Goal: Task Accomplishment & Management: Manage account settings

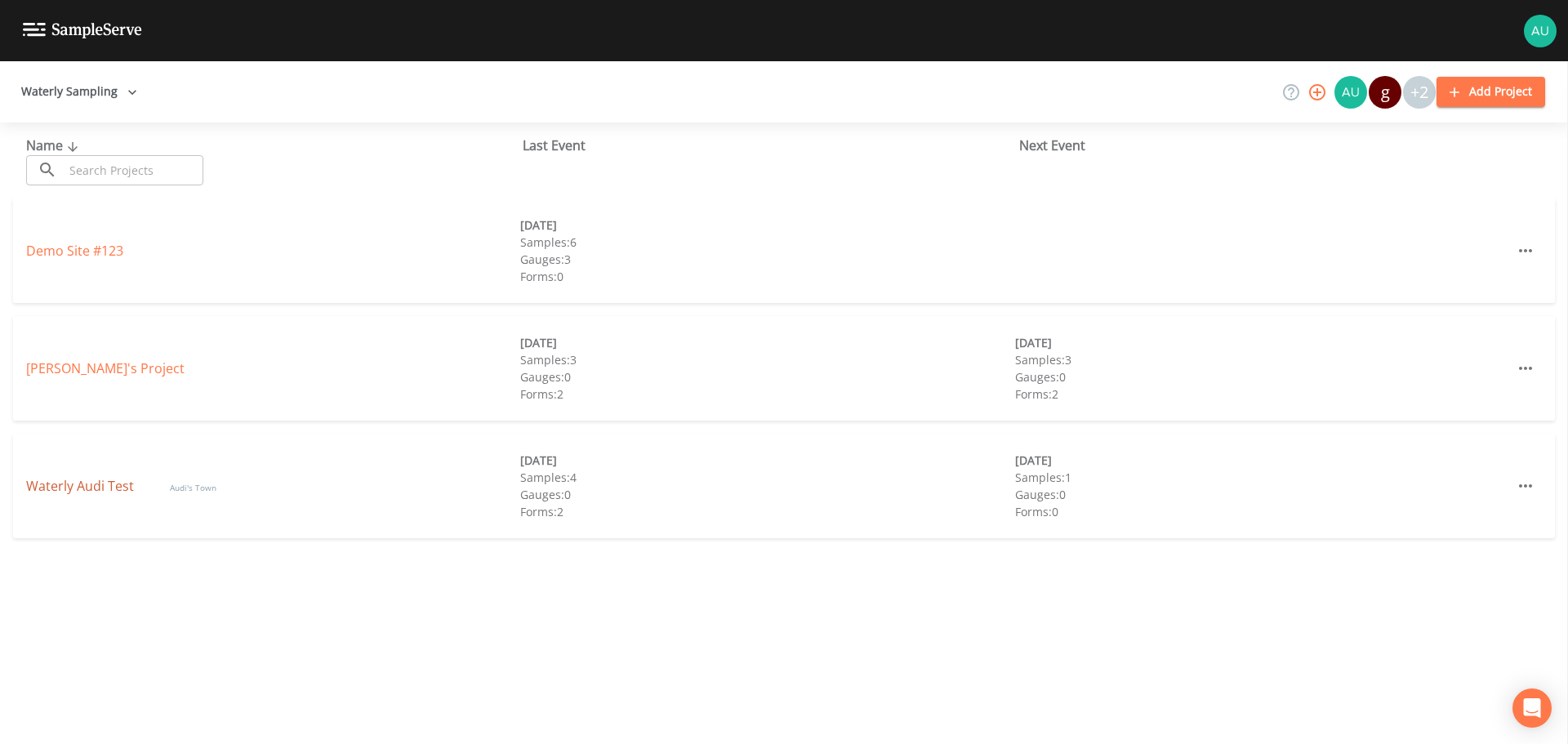
click at [70, 485] on link "Waterly Audi Test" at bounding box center [82, 486] width 111 height 18
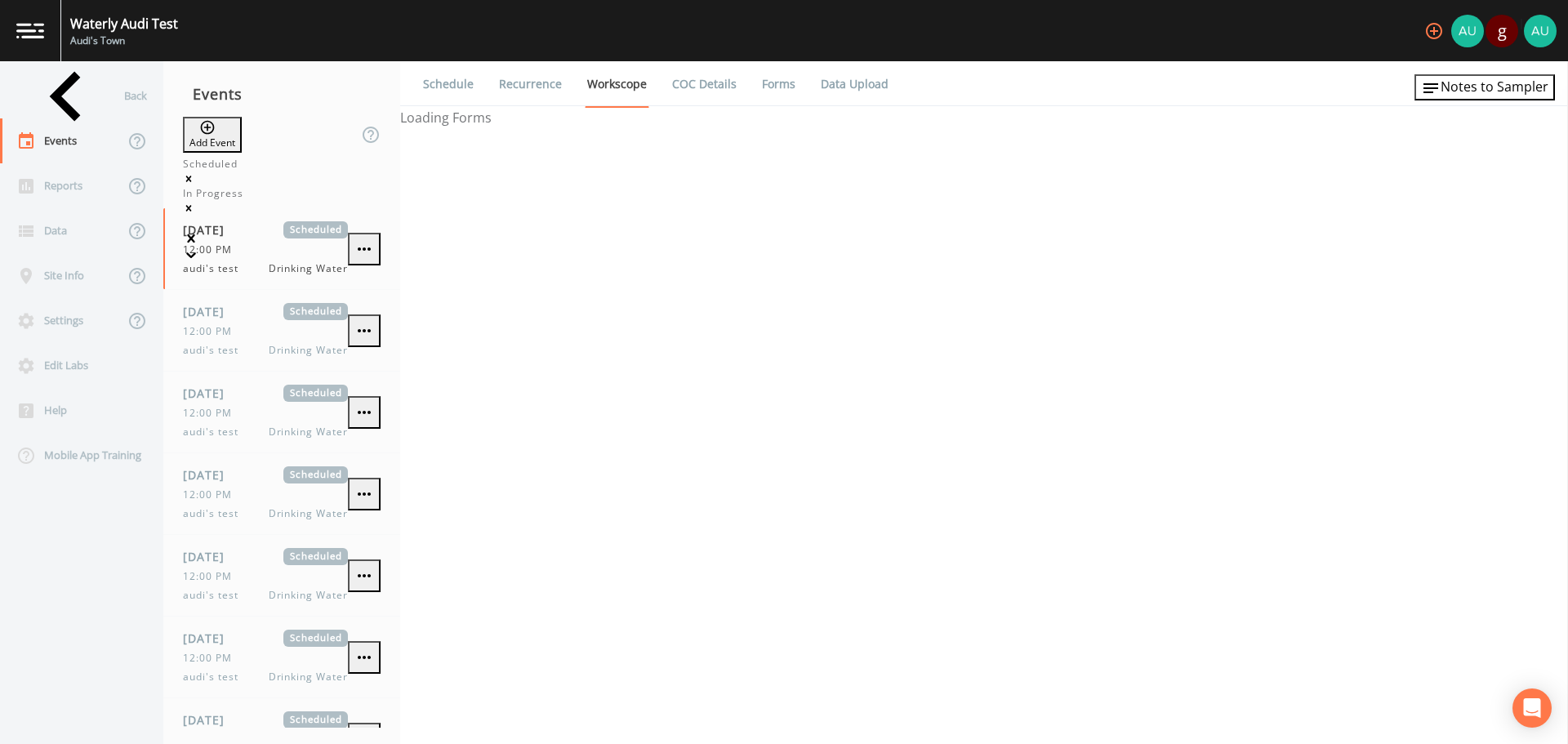
select select "f698df6d-f261-434a-94c6-20551a70a602"
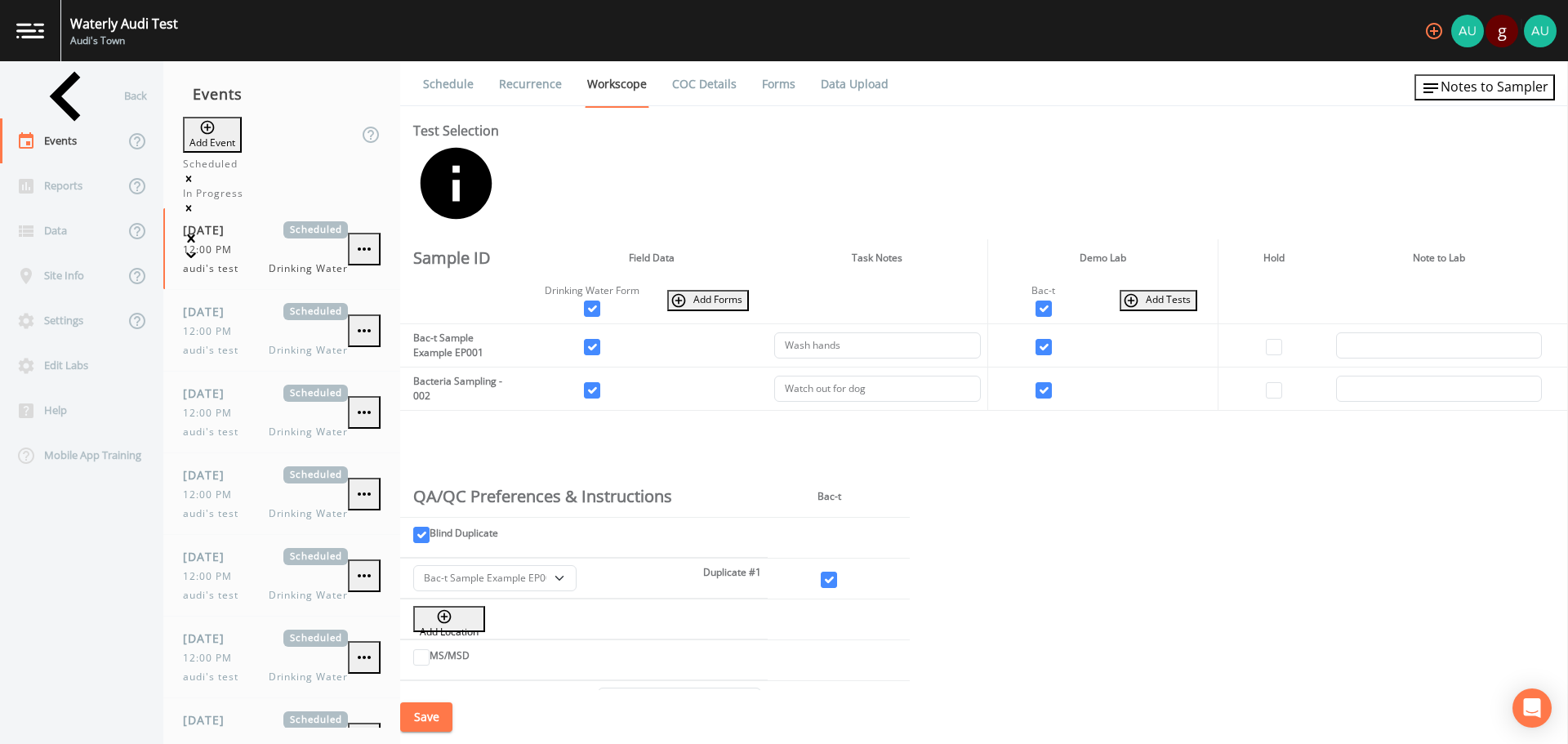
click at [1424, 27] on icon "button" at bounding box center [1434, 31] width 20 height 20
type input "daniel@waterly.com"
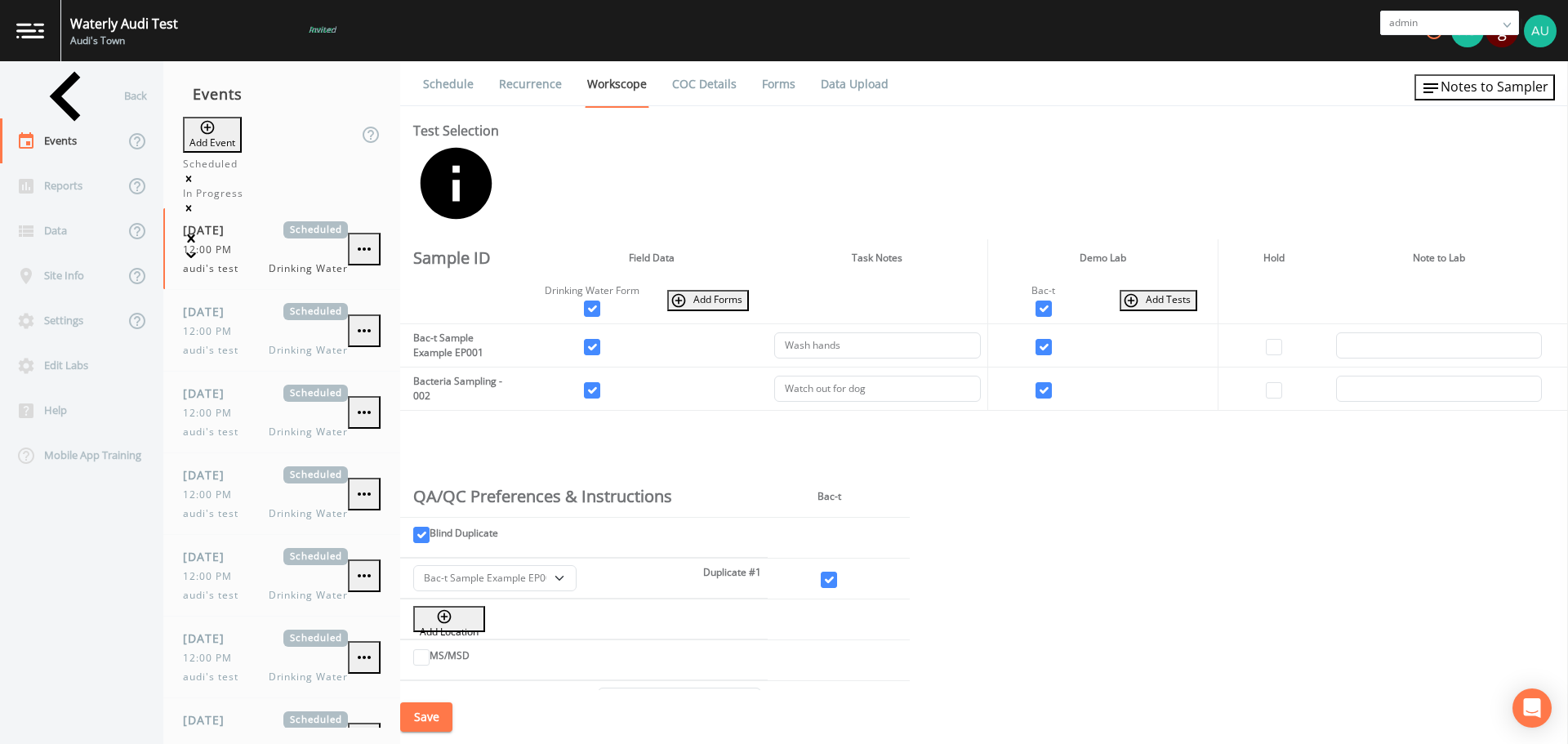
type input "chris@waterly.com"
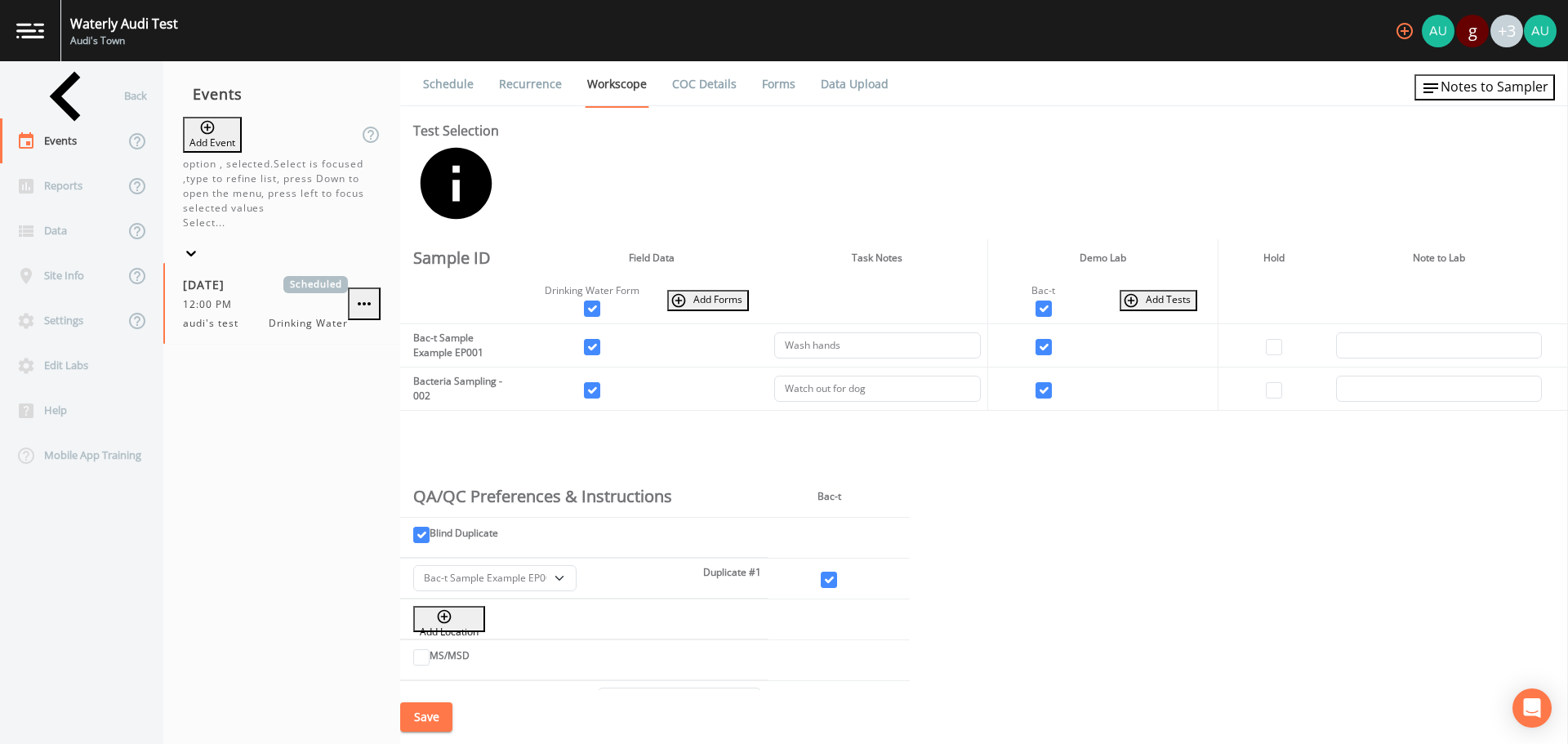
click at [200, 129] on icon "button" at bounding box center [208, 128] width 17 height 17
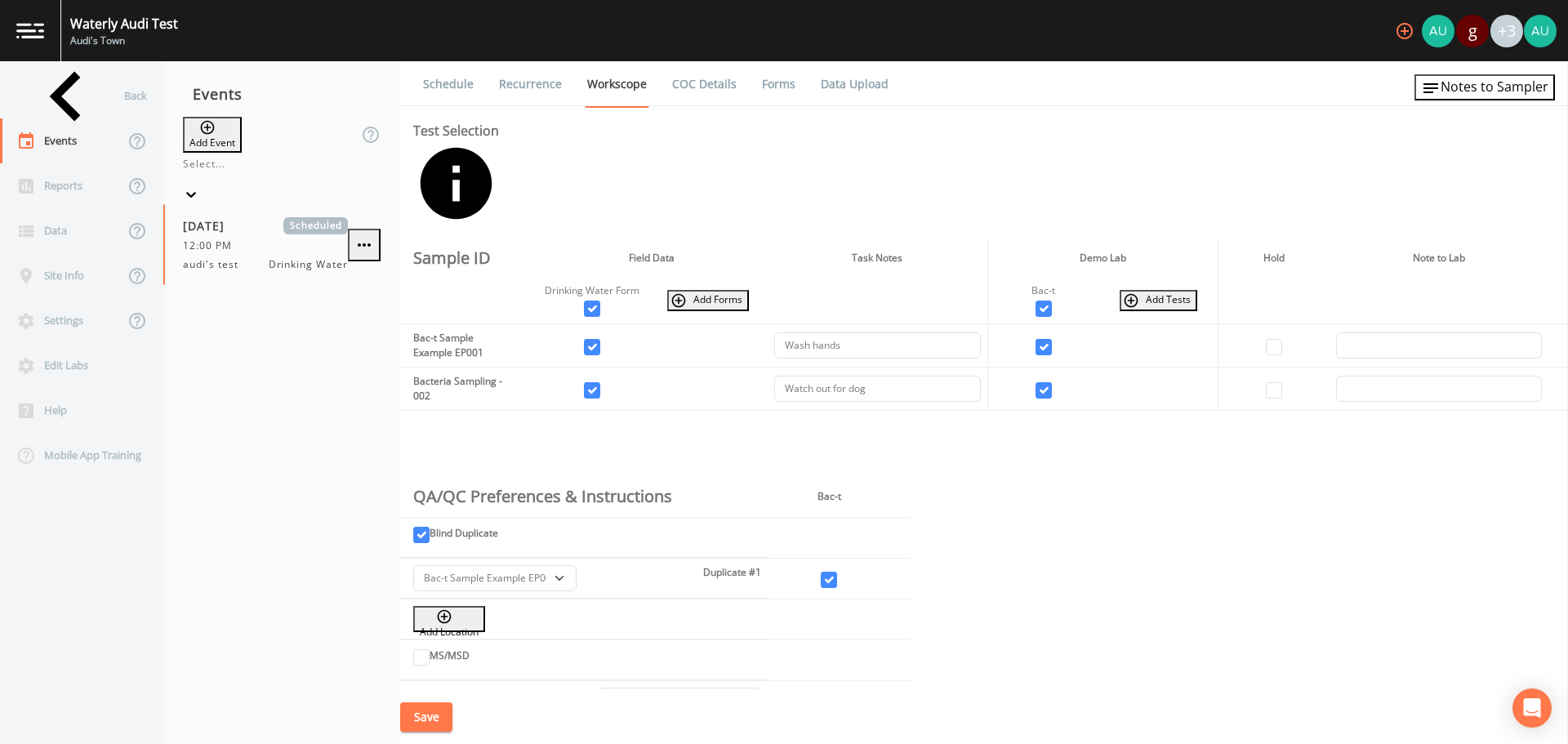
type input "T"
type input "Sample Event 2"
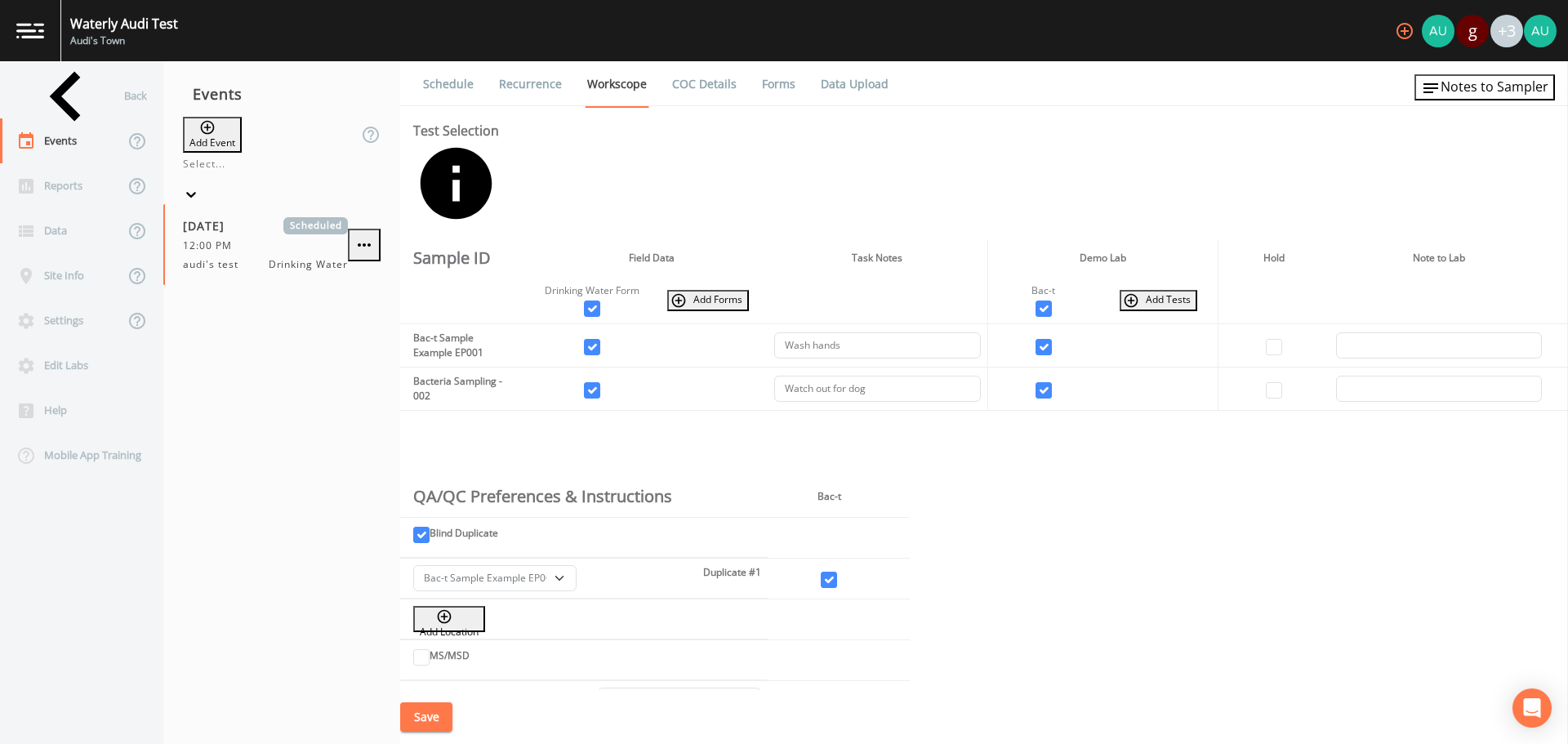
type input "2025-10-08"
type input "20:15"
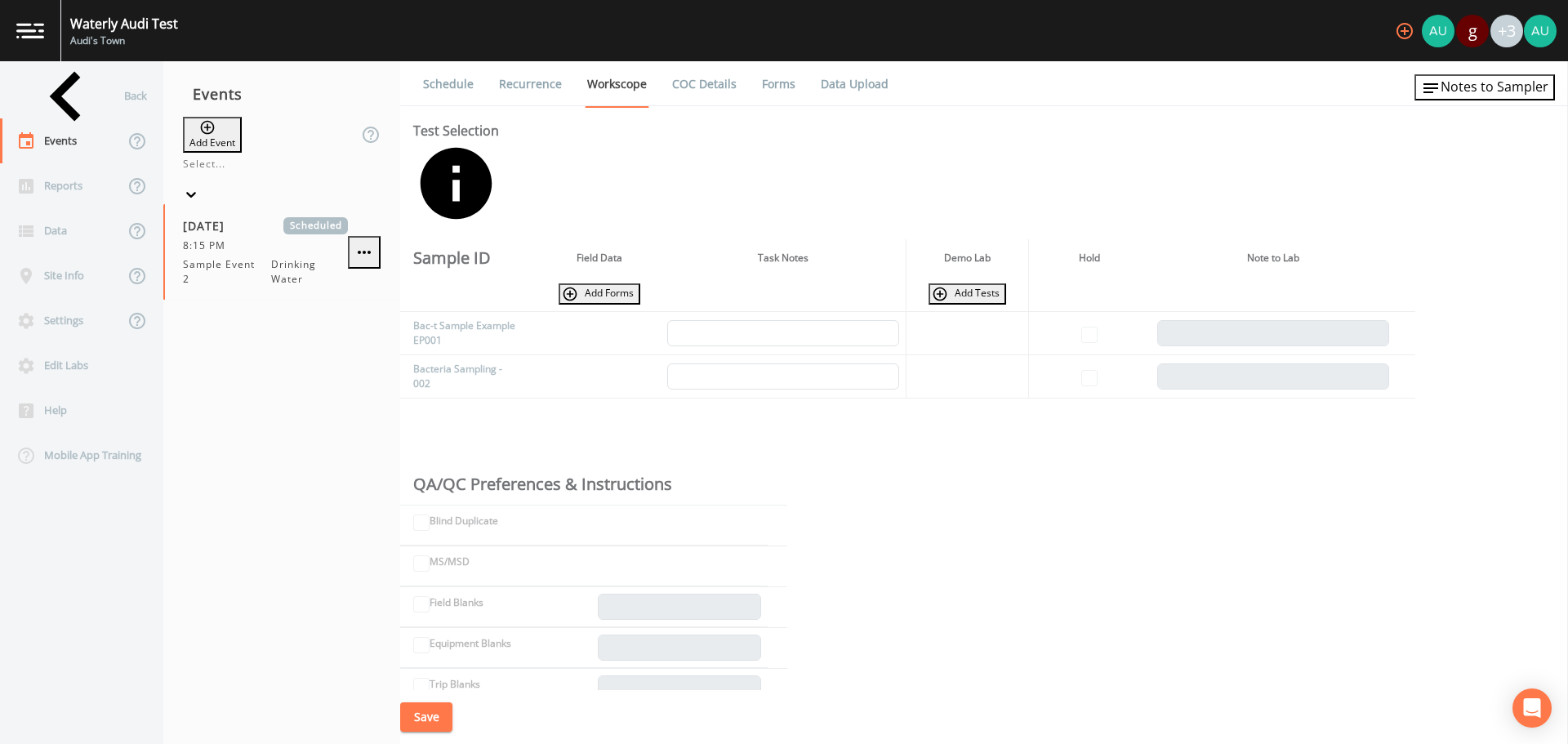
click at [437, 80] on link "Schedule" at bounding box center [448, 84] width 55 height 46
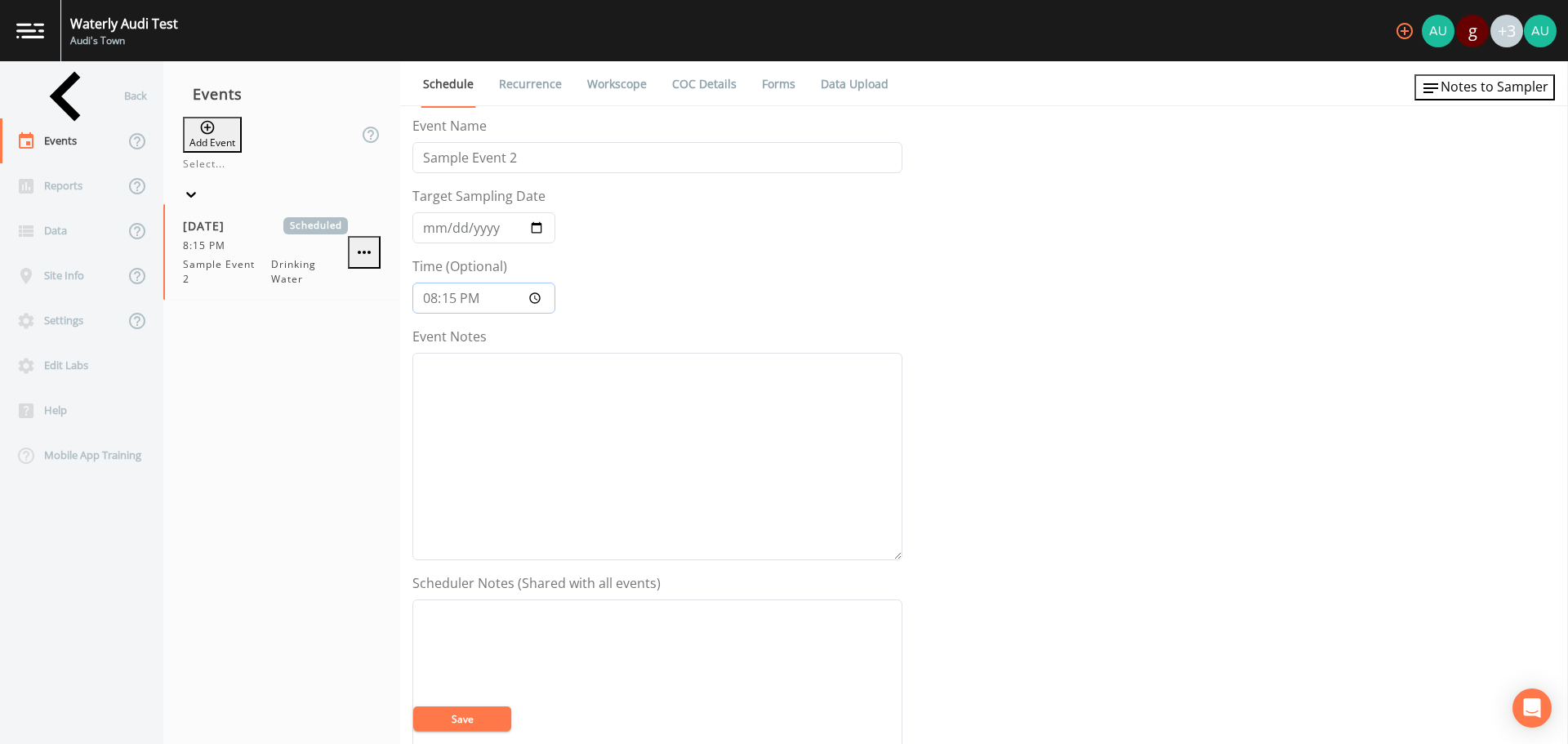
click at [477, 305] on input "20:15:00" at bounding box center [484, 297] width 143 height 31
click at [535, 297] on input "20:15:00" at bounding box center [484, 297] width 143 height 31
type input "08:15"
click at [520, 88] on link "Recurrence" at bounding box center [530, 84] width 68 height 46
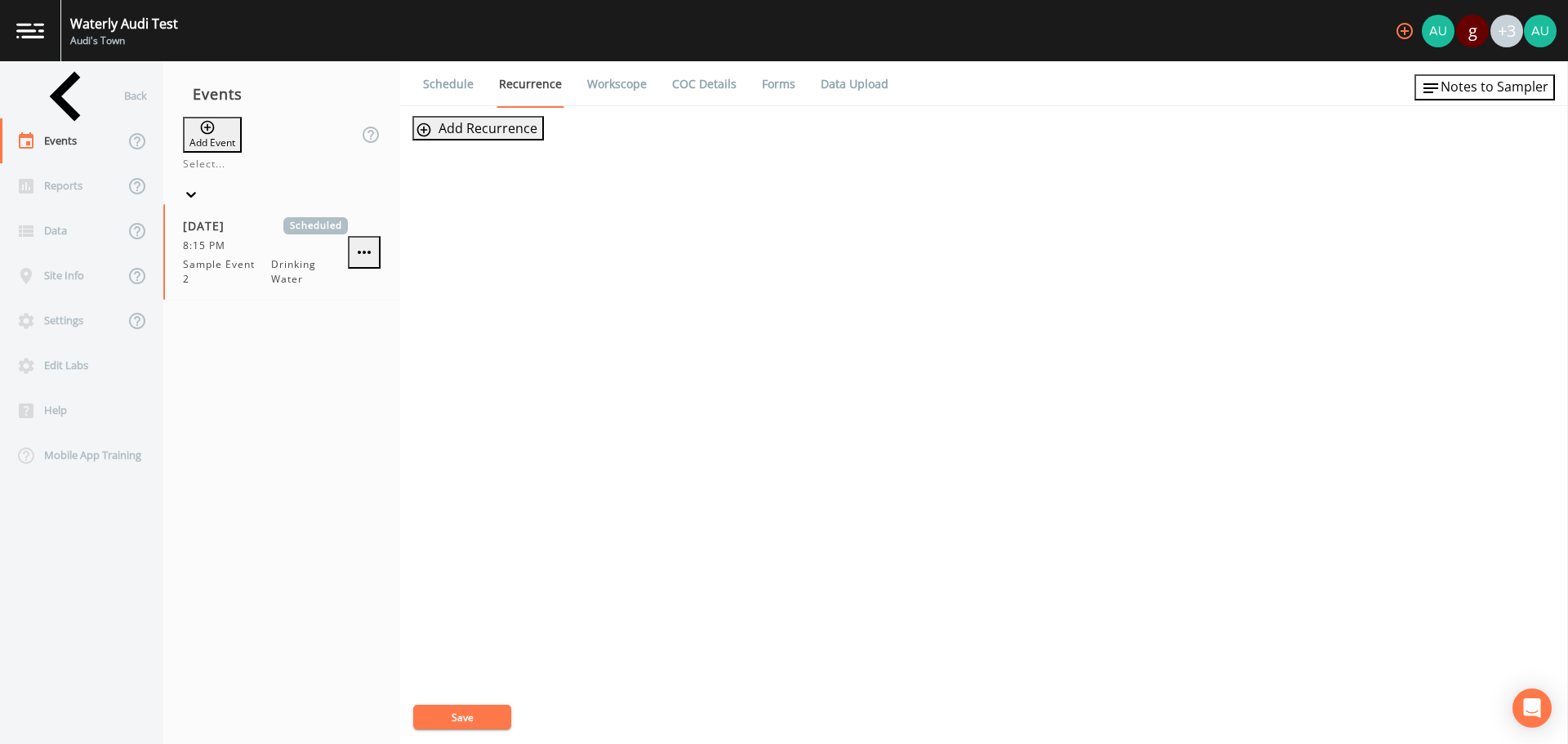
click at [477, 134] on button "Add Recurrence" at bounding box center [478, 128] width 132 height 25
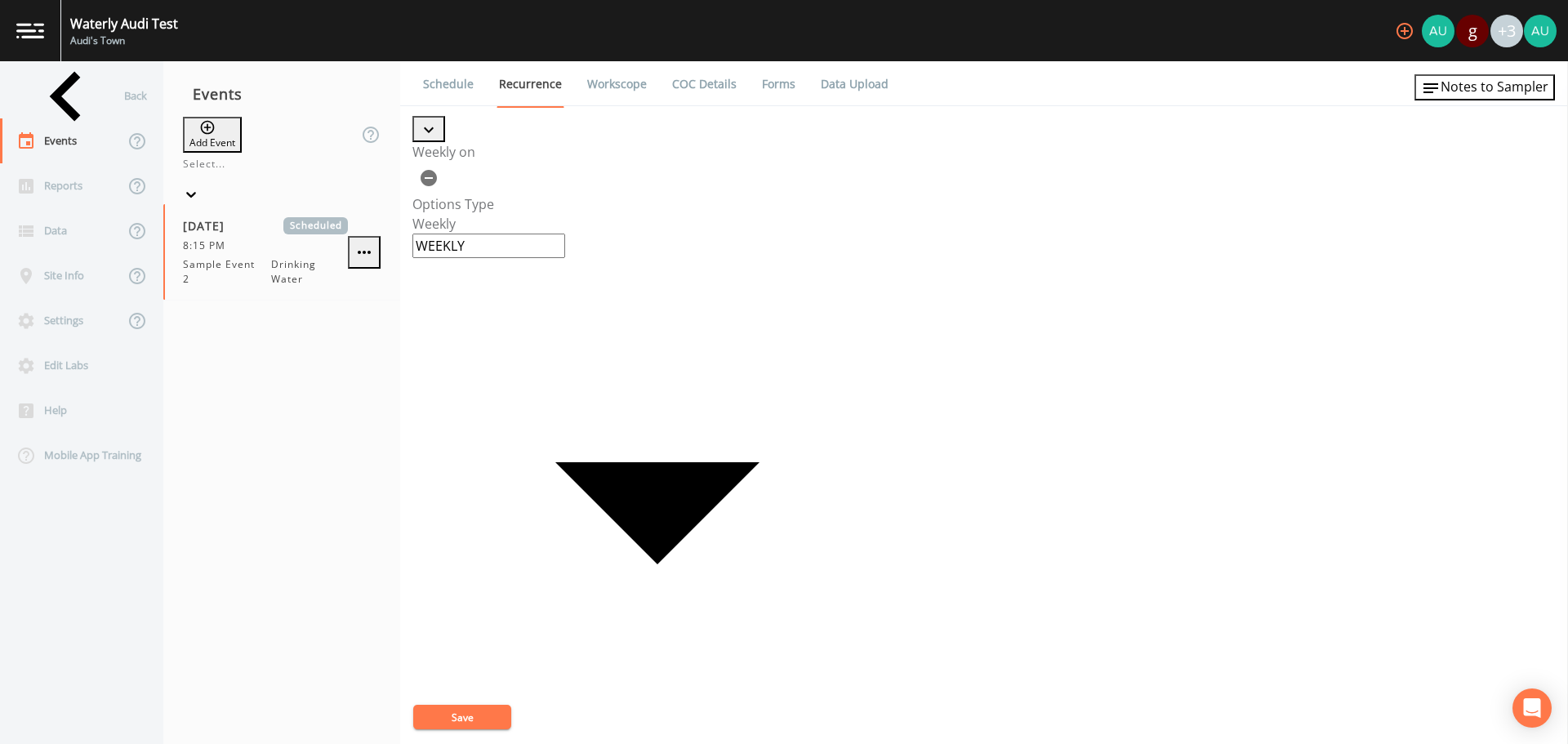
checkbox input "true"
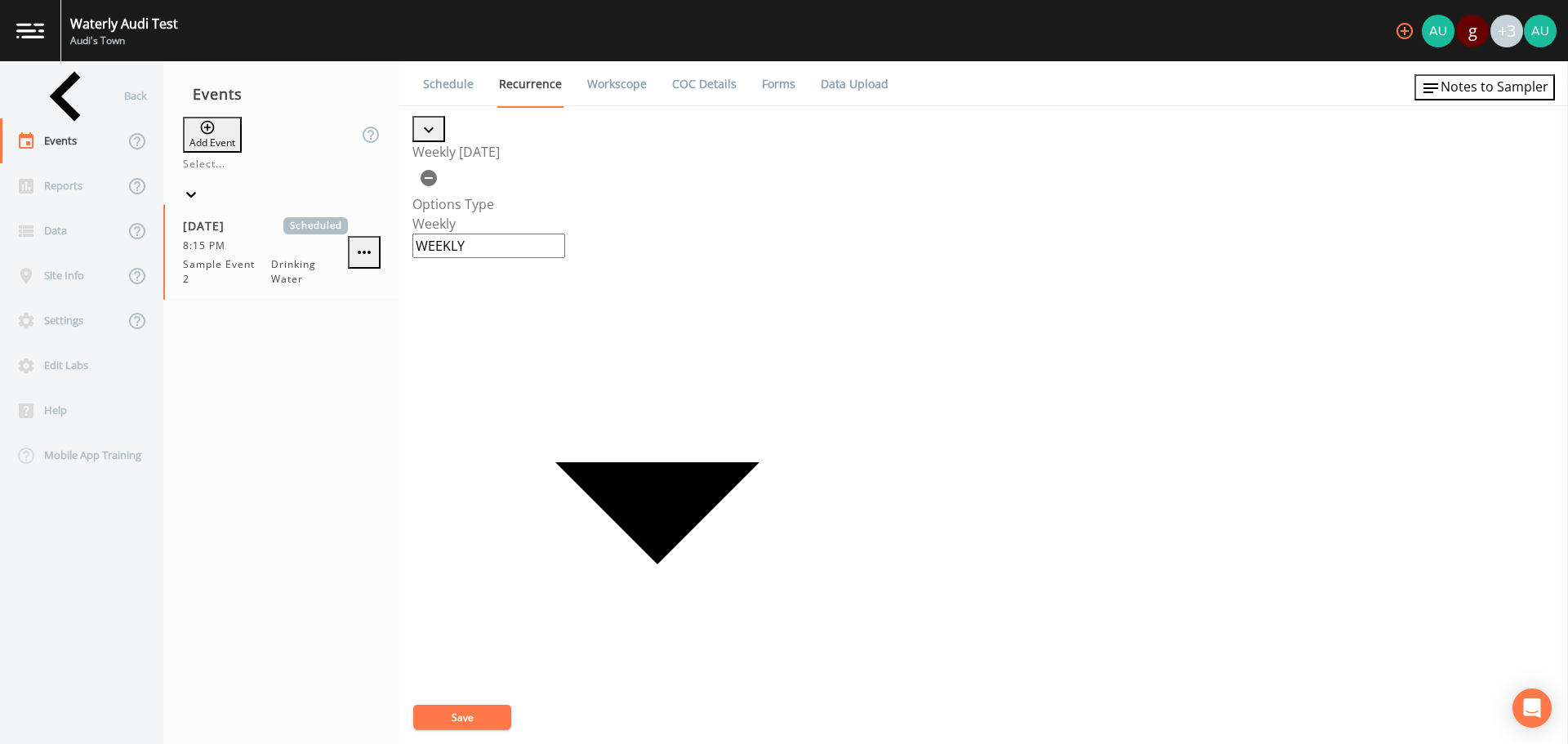
click at [881, 217] on body "Waterly Audi Test Audi's Town g +3 Back Events Reports Data Site Info Settings …" at bounding box center [784, 372] width 1568 height 744
type input "MONTHLY"
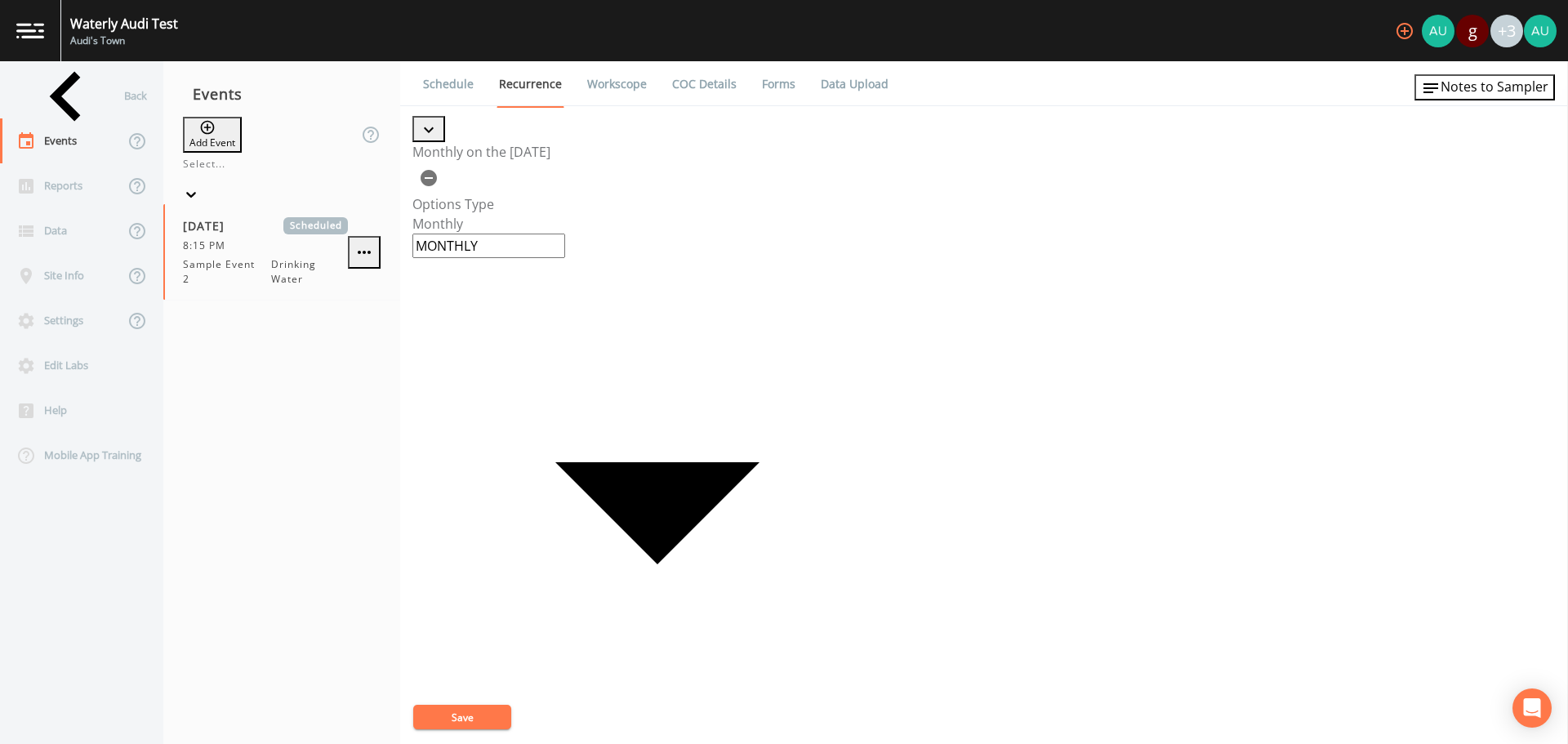
checkbox input "true"
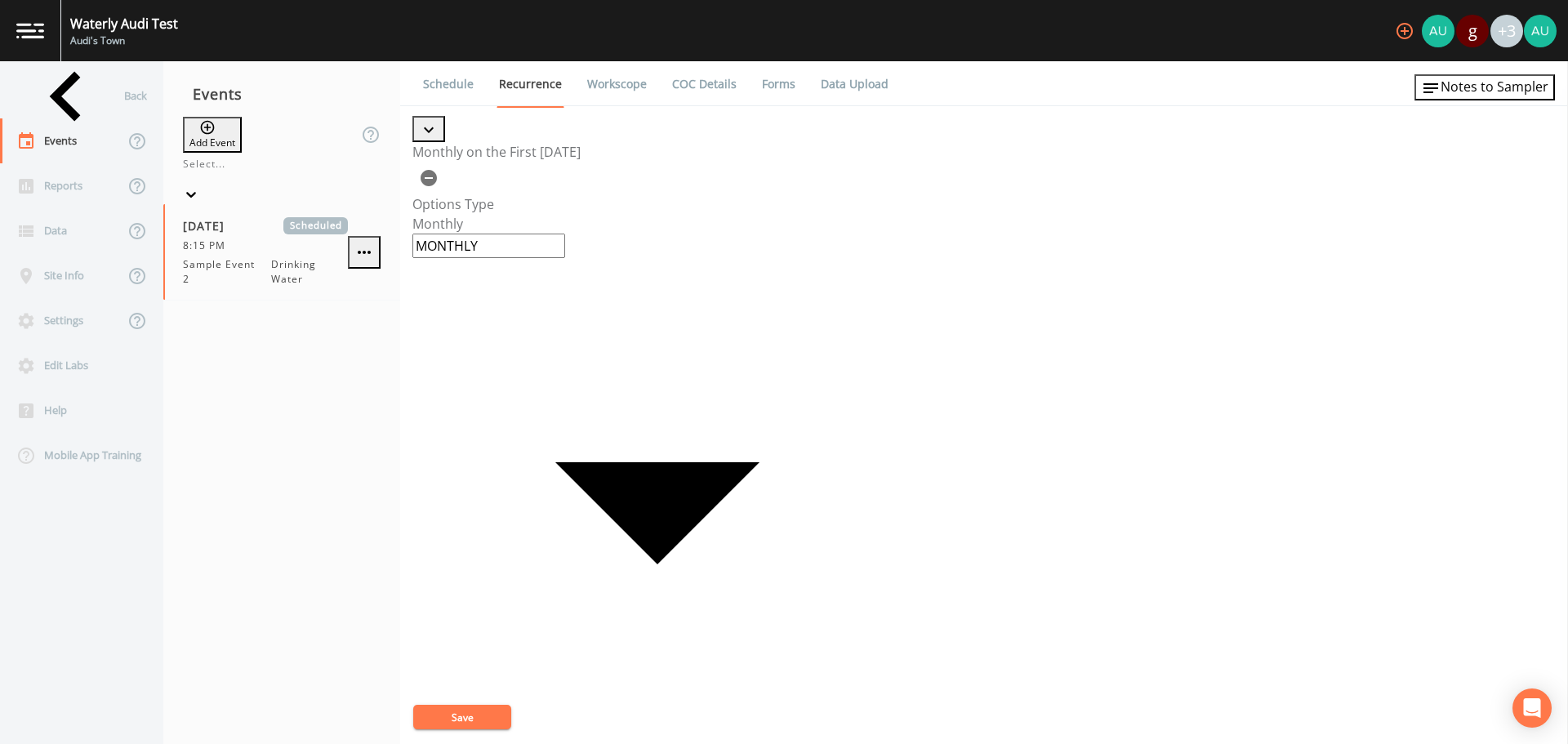
click at [452, 713] on button "Save" at bounding box center [462, 717] width 98 height 25
click at [615, 88] on link "Workscope" at bounding box center [617, 84] width 65 height 46
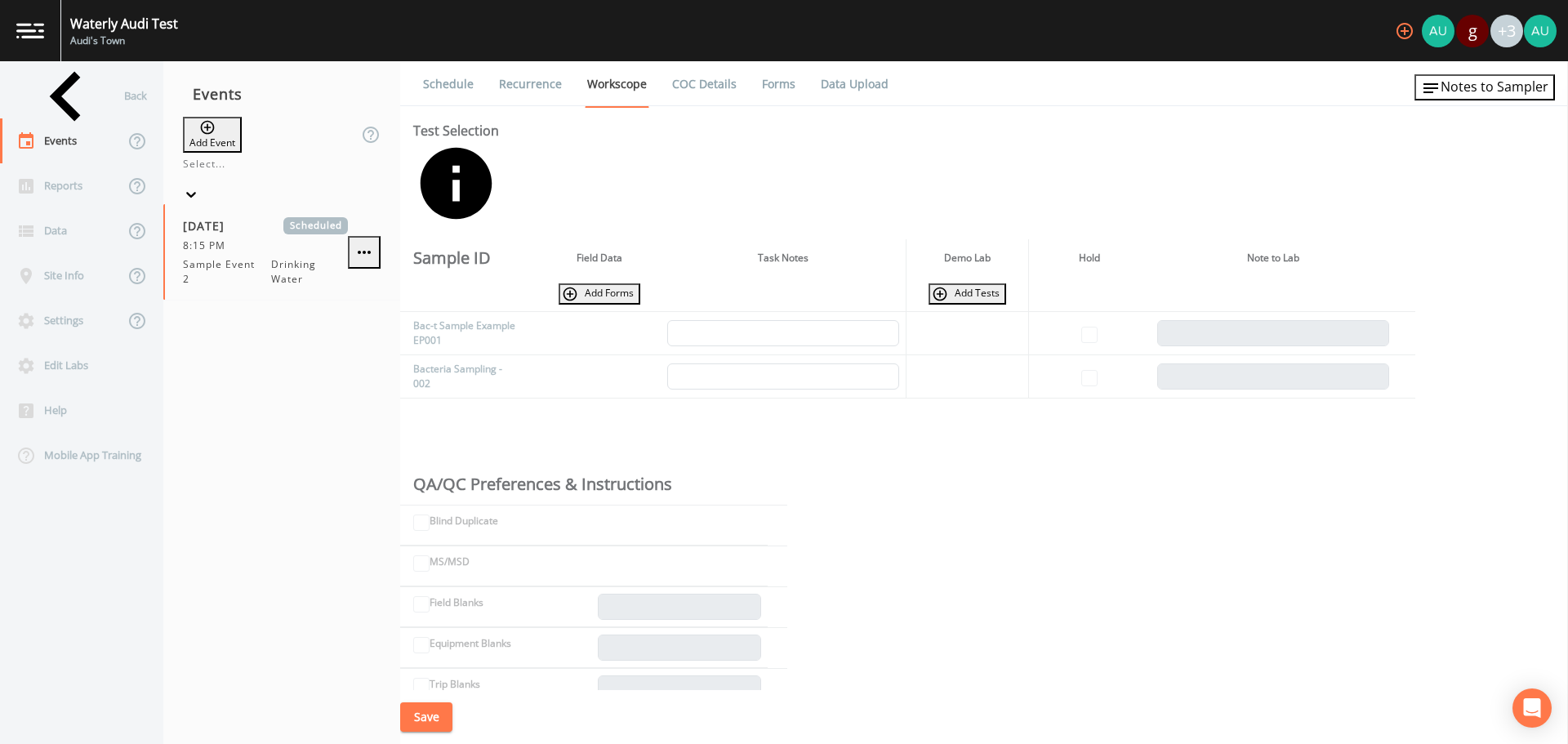
click at [565, 287] on icon "button" at bounding box center [570, 294] width 14 height 14
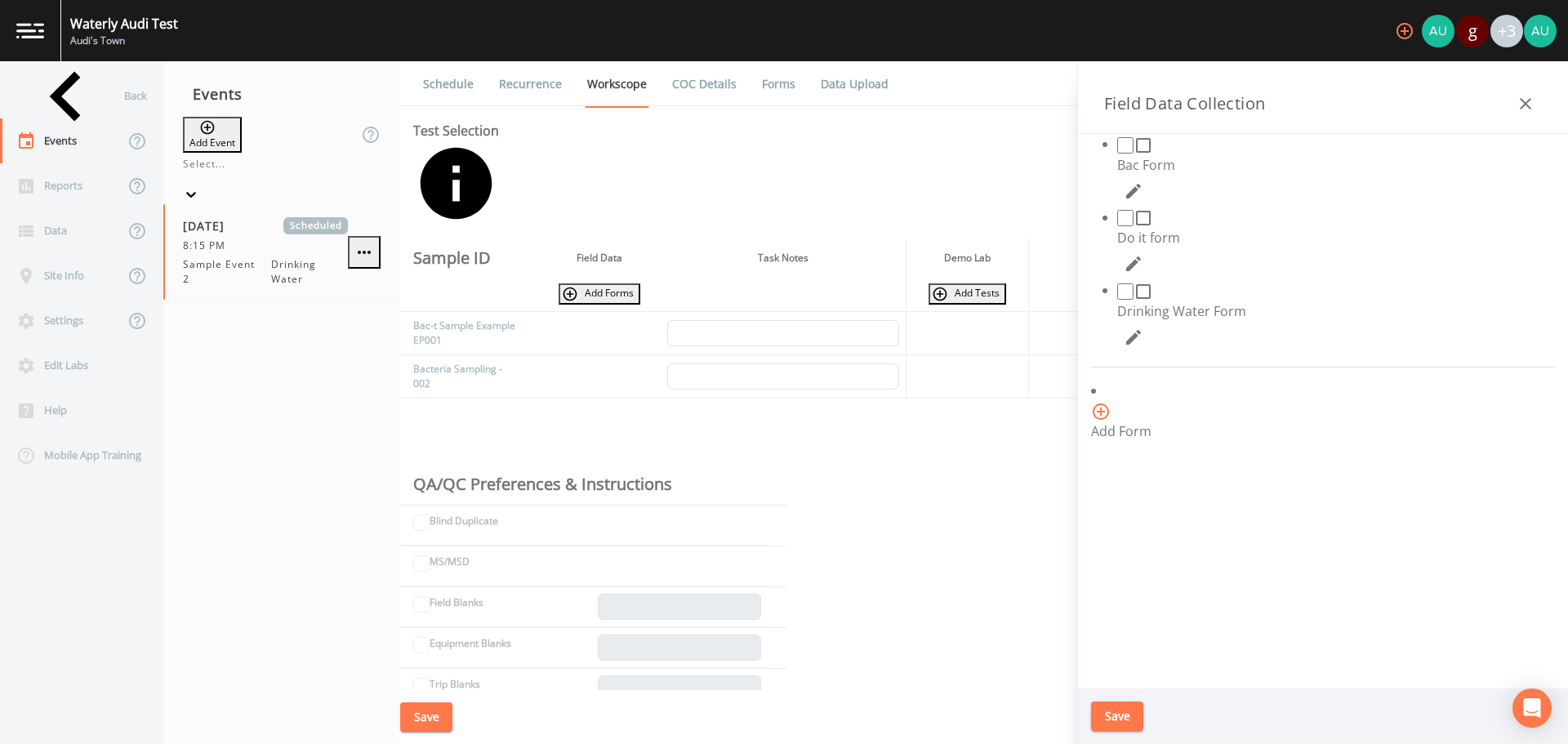
click at [1136, 152] on icon at bounding box center [1143, 146] width 15 height 15
checkbox input "true"
drag, startPoint x: 1131, startPoint y: 717, endPoint x: 1122, endPoint y: 697, distance: 21.9
click at [1130, 716] on button "Save" at bounding box center [1117, 717] width 52 height 30
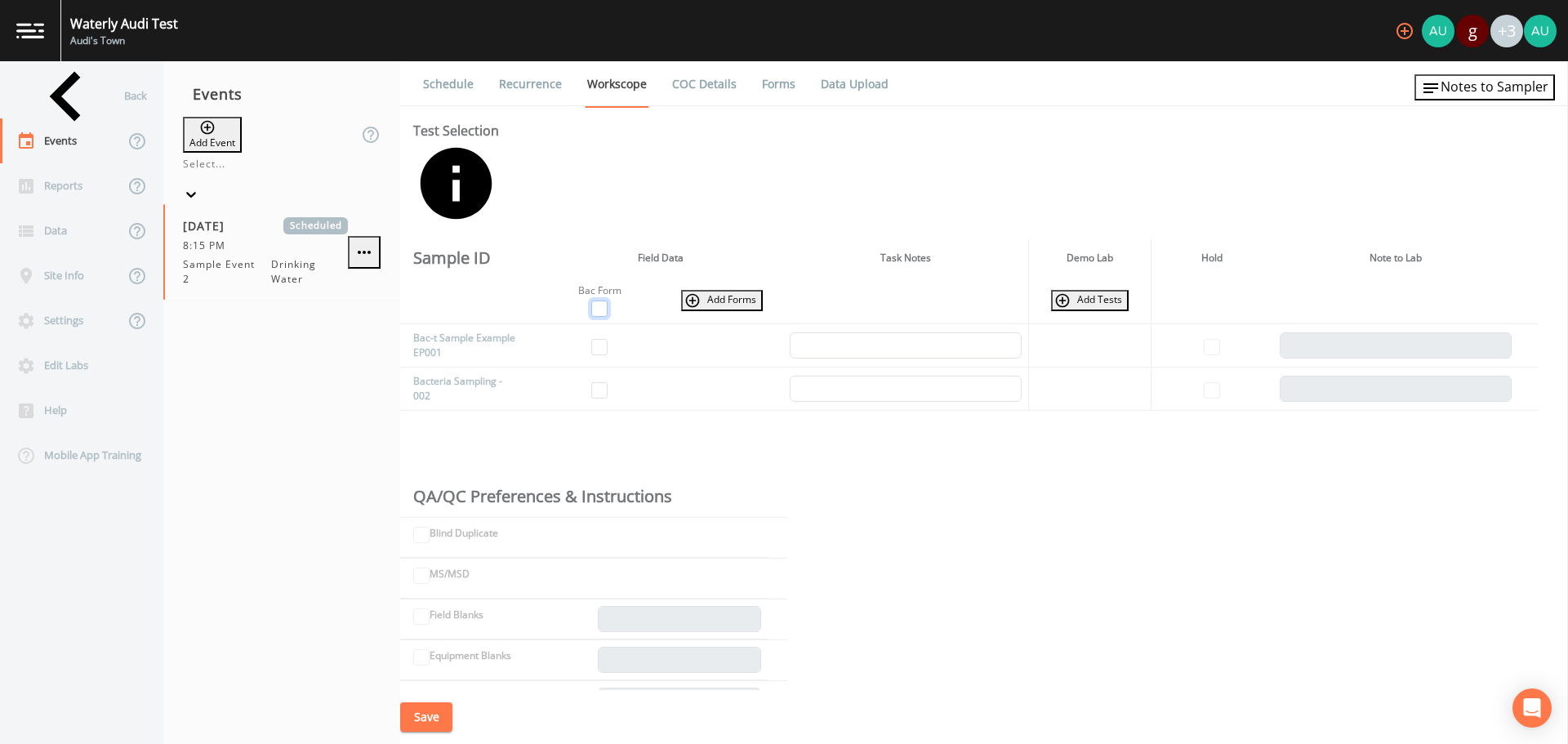
click at [604, 301] on input "checkbox" at bounding box center [600, 309] width 17 height 17
checkbox input "true"
click at [1056, 293] on icon "button" at bounding box center [1062, 300] width 14 height 14
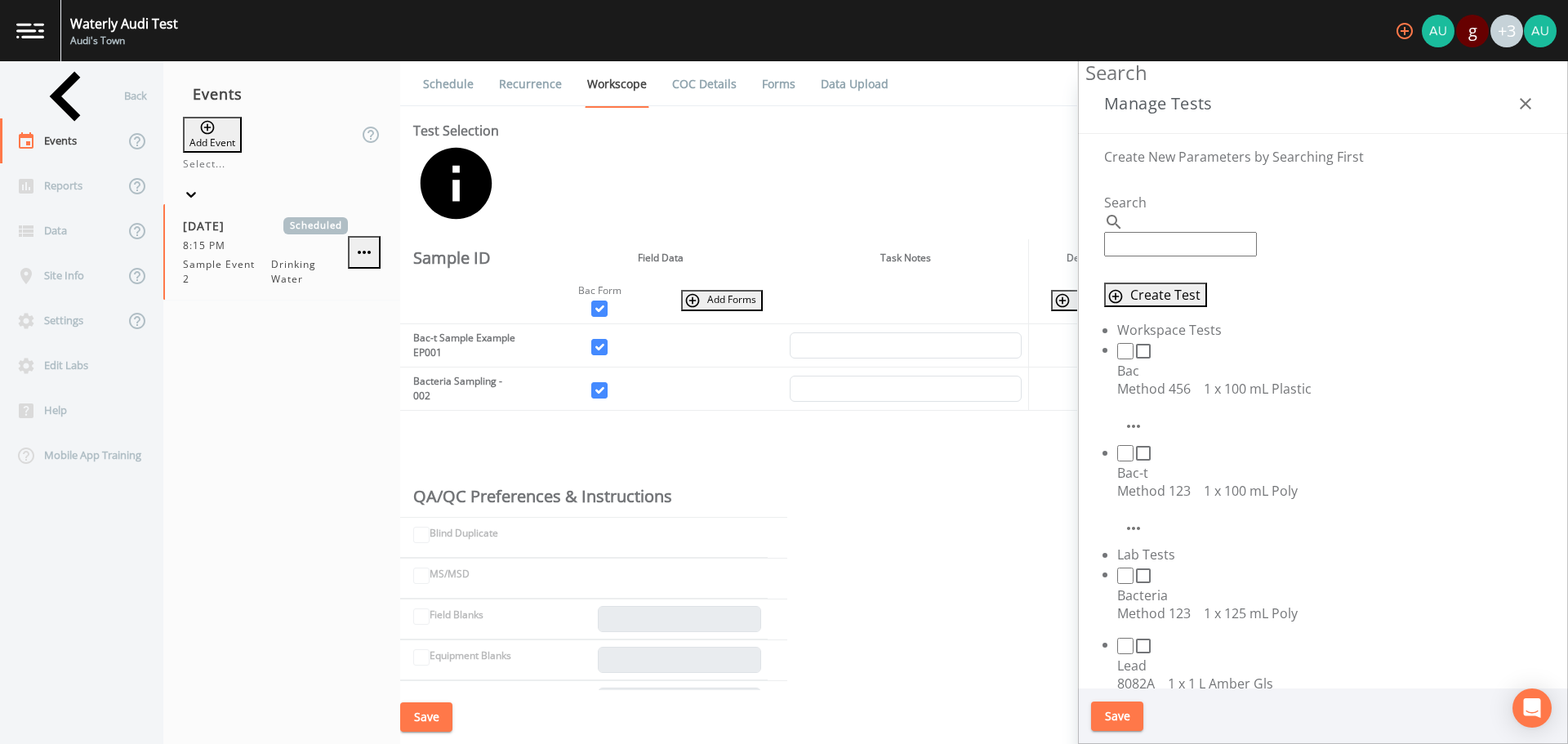
click at [1133, 443] on icon at bounding box center [1143, 453] width 20 height 20
checkbox input "true"
click at [1106, 714] on button "Save" at bounding box center [1117, 717] width 52 height 30
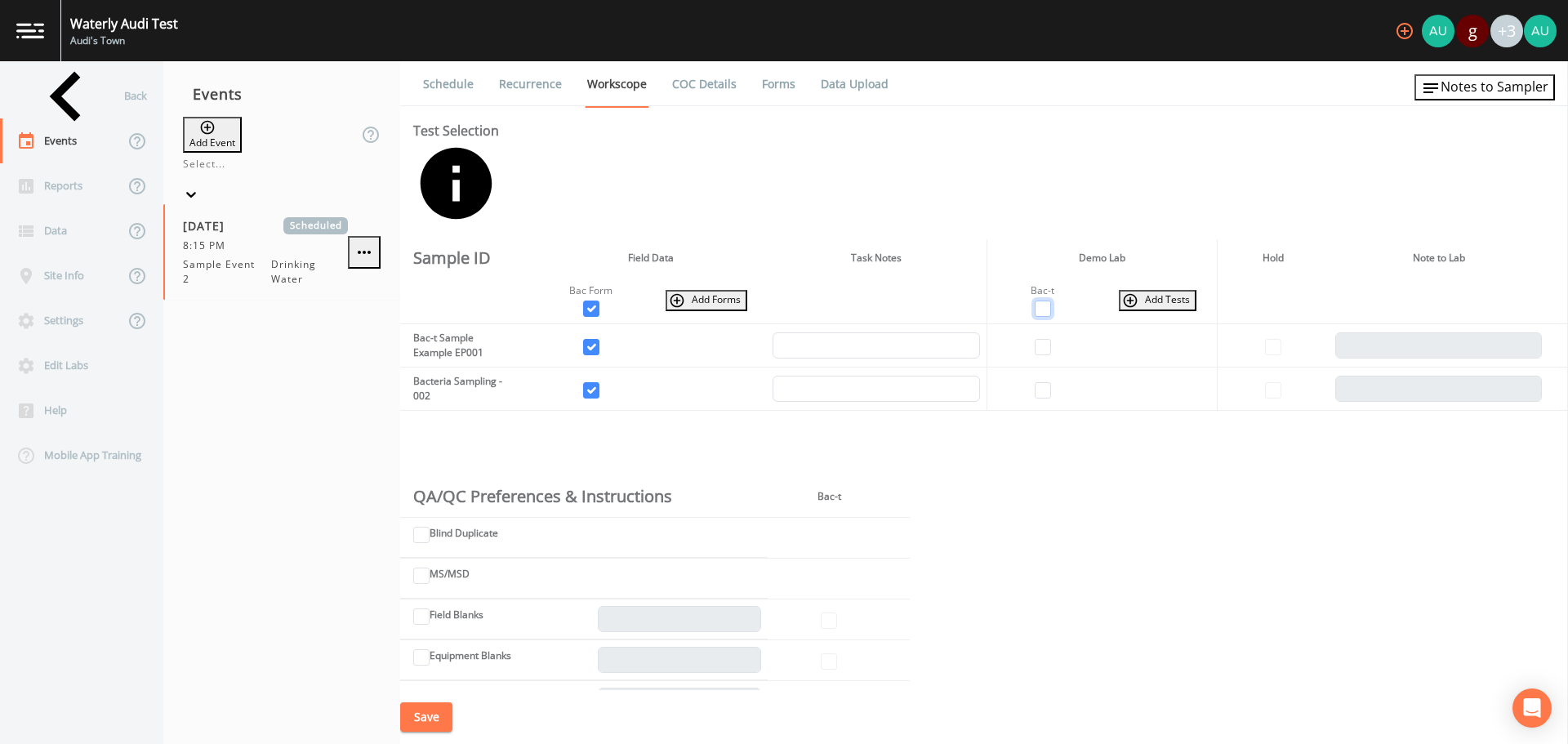
click at [1037, 301] on input "checkbox" at bounding box center [1043, 309] width 17 height 17
checkbox input "true"
click at [1275, 339] on input "checkbox" at bounding box center [1273, 347] width 17 height 17
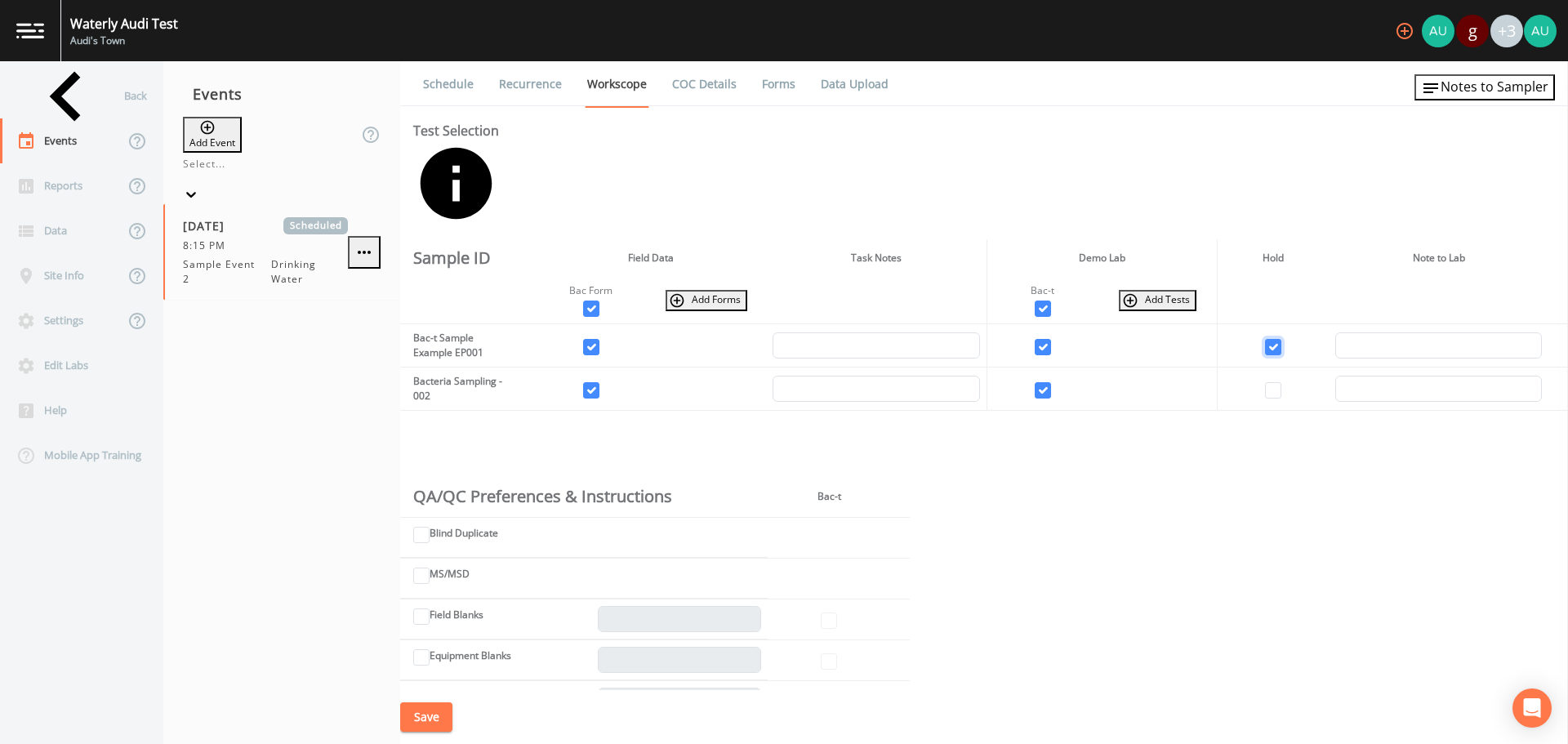
checkbox input "true"
click at [1269, 382] on input "checkbox" at bounding box center [1273, 390] width 17 height 17
checkbox input "true"
drag, startPoint x: 1263, startPoint y: 263, endPoint x: 1272, endPoint y: 326, distance: 63.6
click at [1265, 339] on input "checkbox" at bounding box center [1273, 347] width 17 height 17
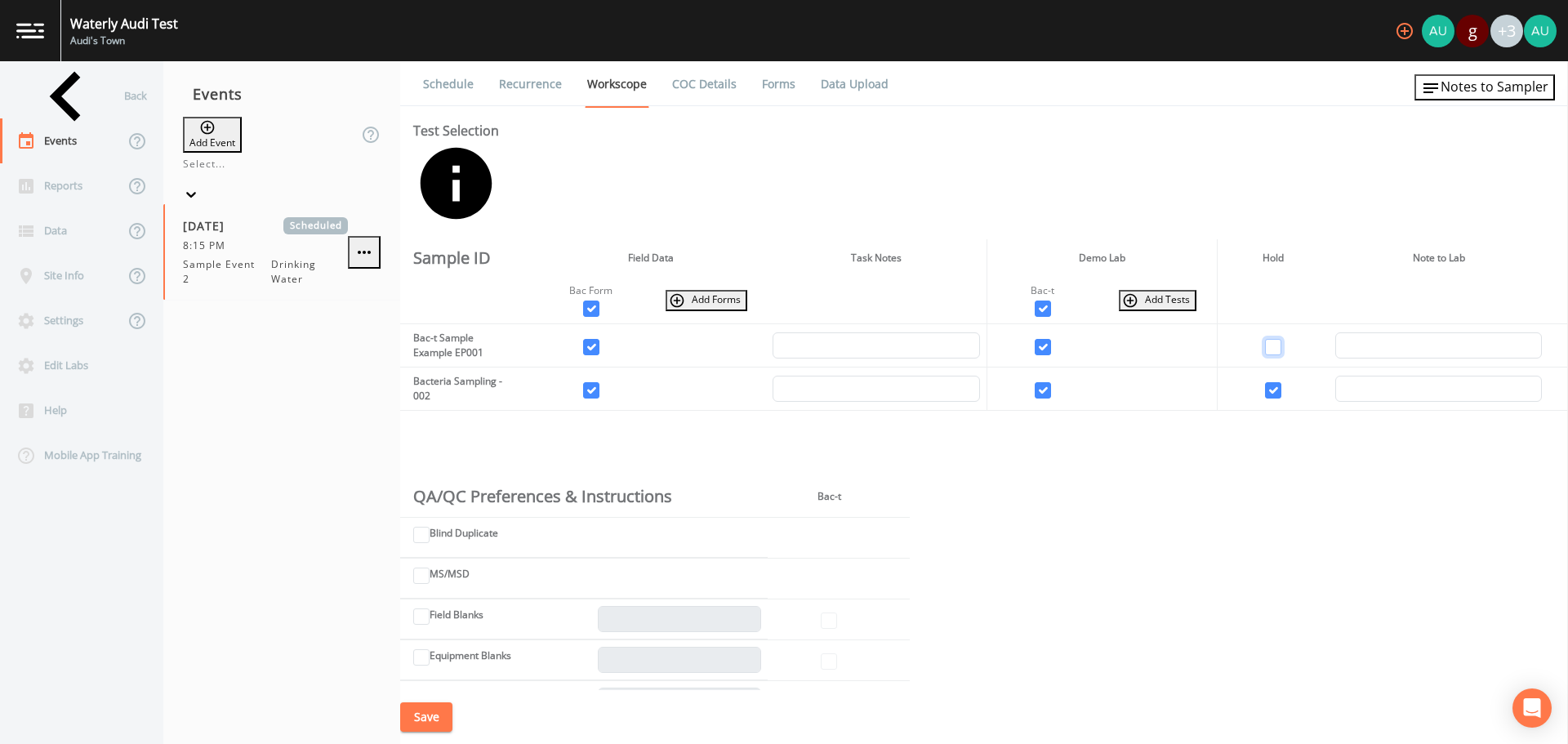
checkbox input "false"
click at [1259, 368] on td at bounding box center [1272, 389] width 112 height 43
click at [1265, 382] on input "checkbox" at bounding box center [1273, 390] width 17 height 17
checkbox input "false"
click at [420, 650] on input "Equipment Blanks" at bounding box center [422, 658] width 17 height 17
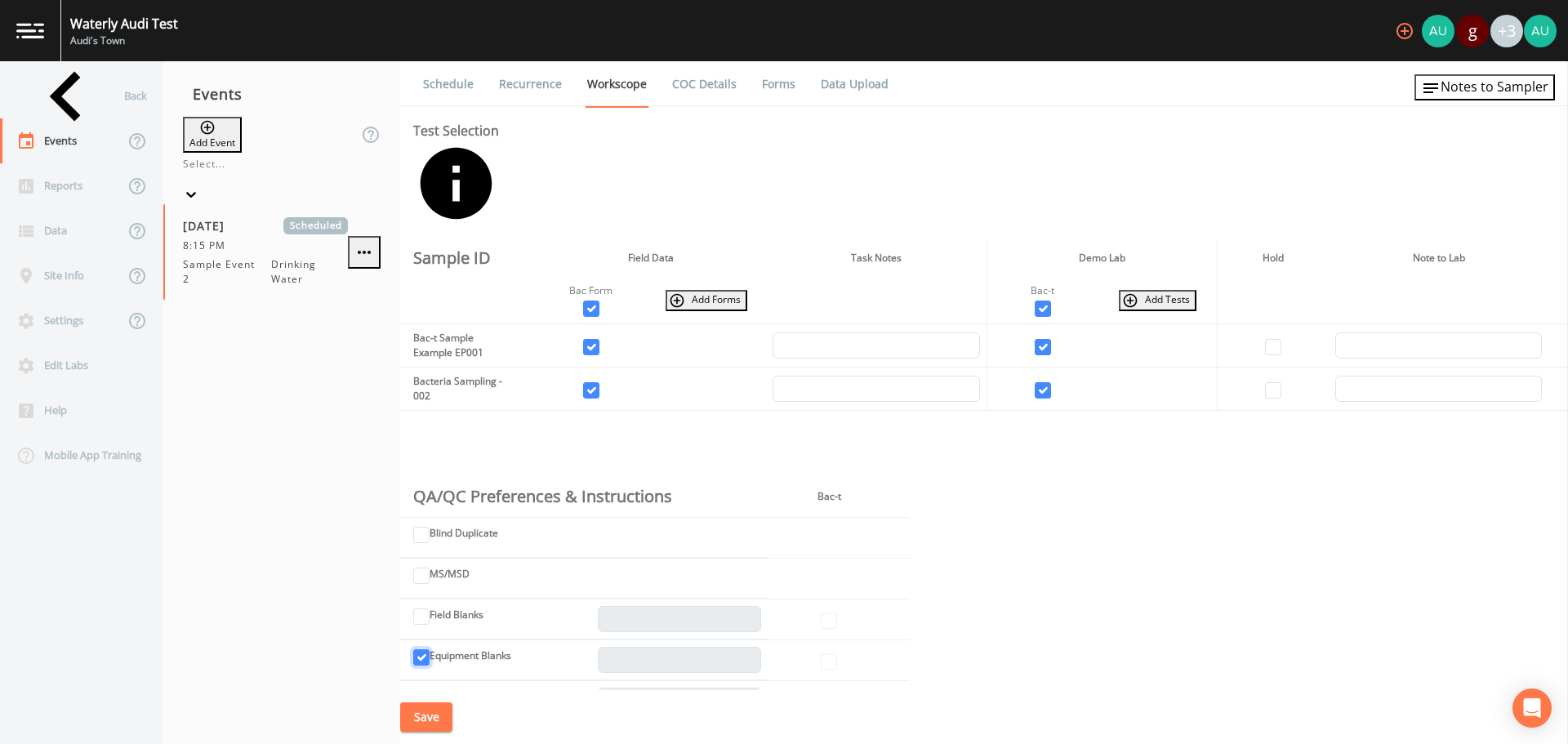
checkbox input "true"
type input "1"
click at [825, 654] on input "checkbox" at bounding box center [829, 662] width 17 height 17
checkbox input "true"
click at [715, 83] on link "COC Details" at bounding box center [704, 84] width 70 height 46
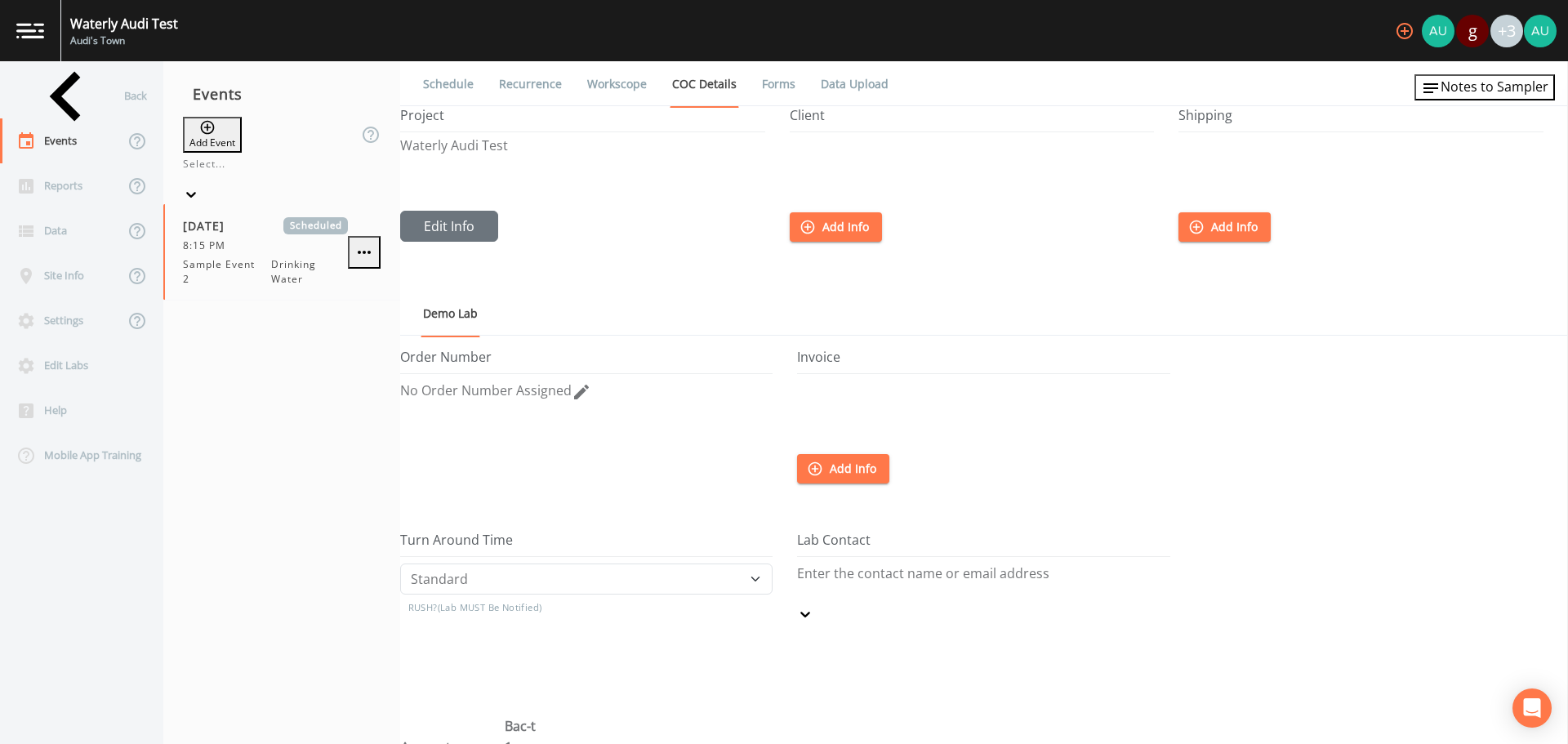
click at [777, 87] on link "Forms" at bounding box center [779, 84] width 38 height 46
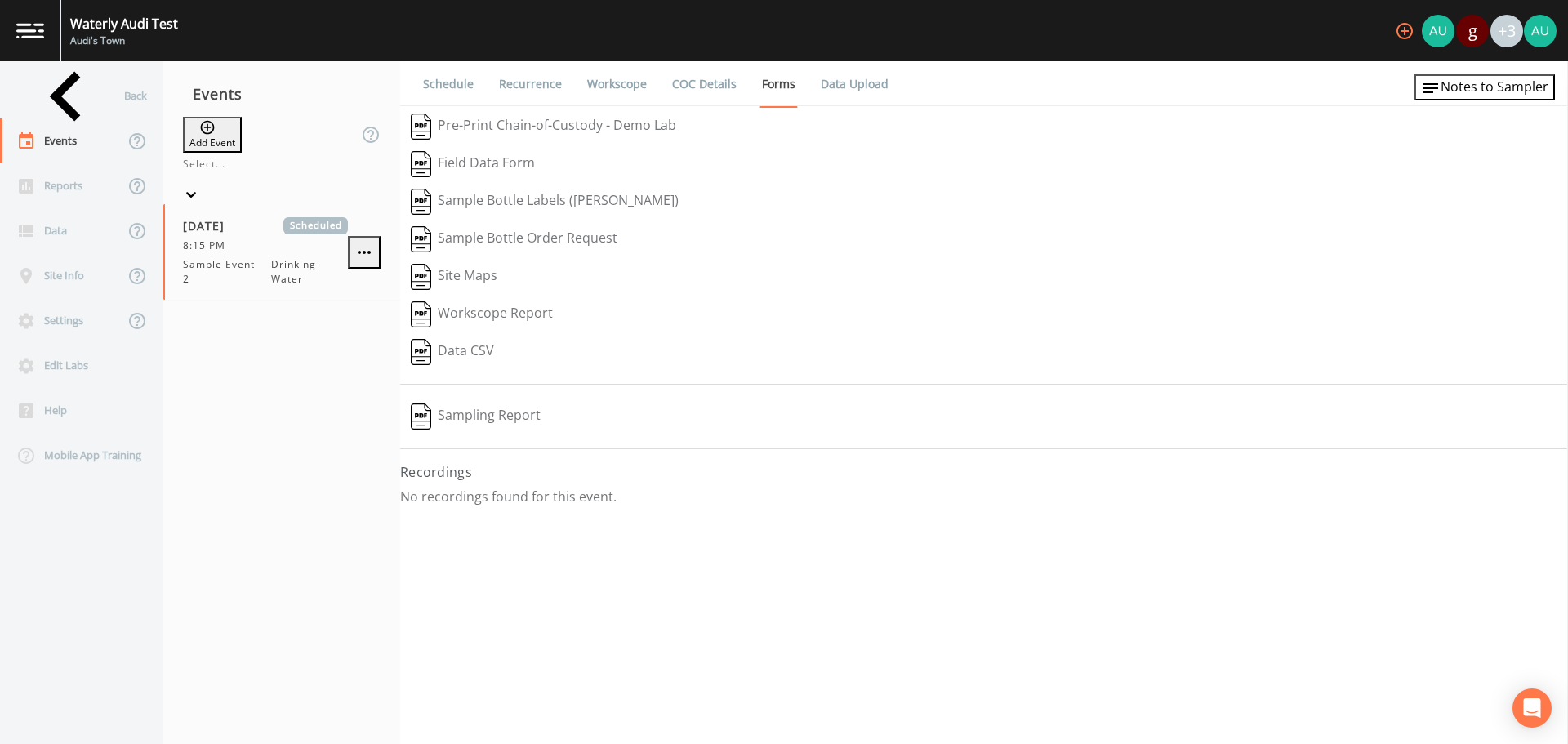
click at [712, 87] on link "COC Details" at bounding box center [704, 84] width 70 height 46
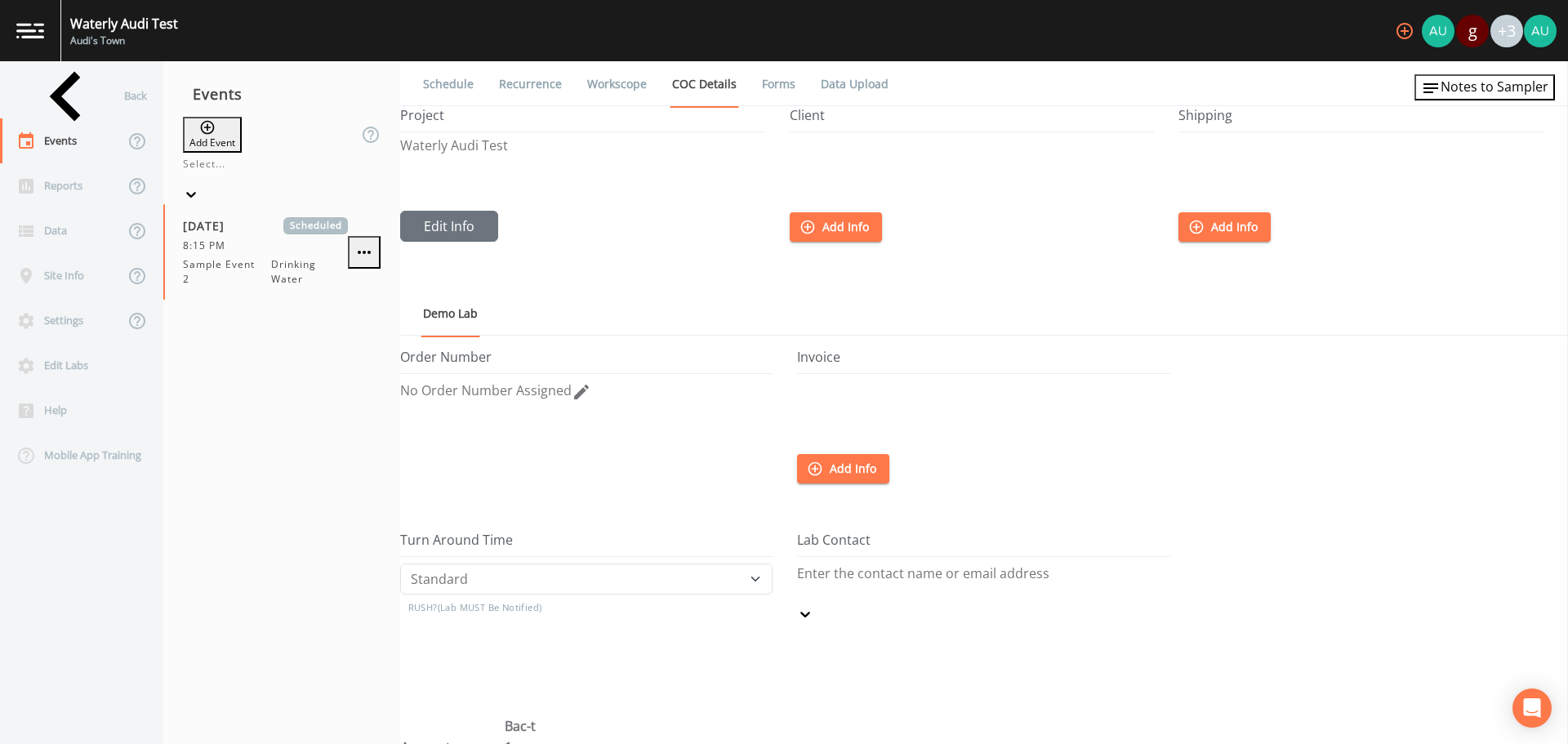
click at [625, 87] on link "Workscope" at bounding box center [617, 84] width 65 height 46
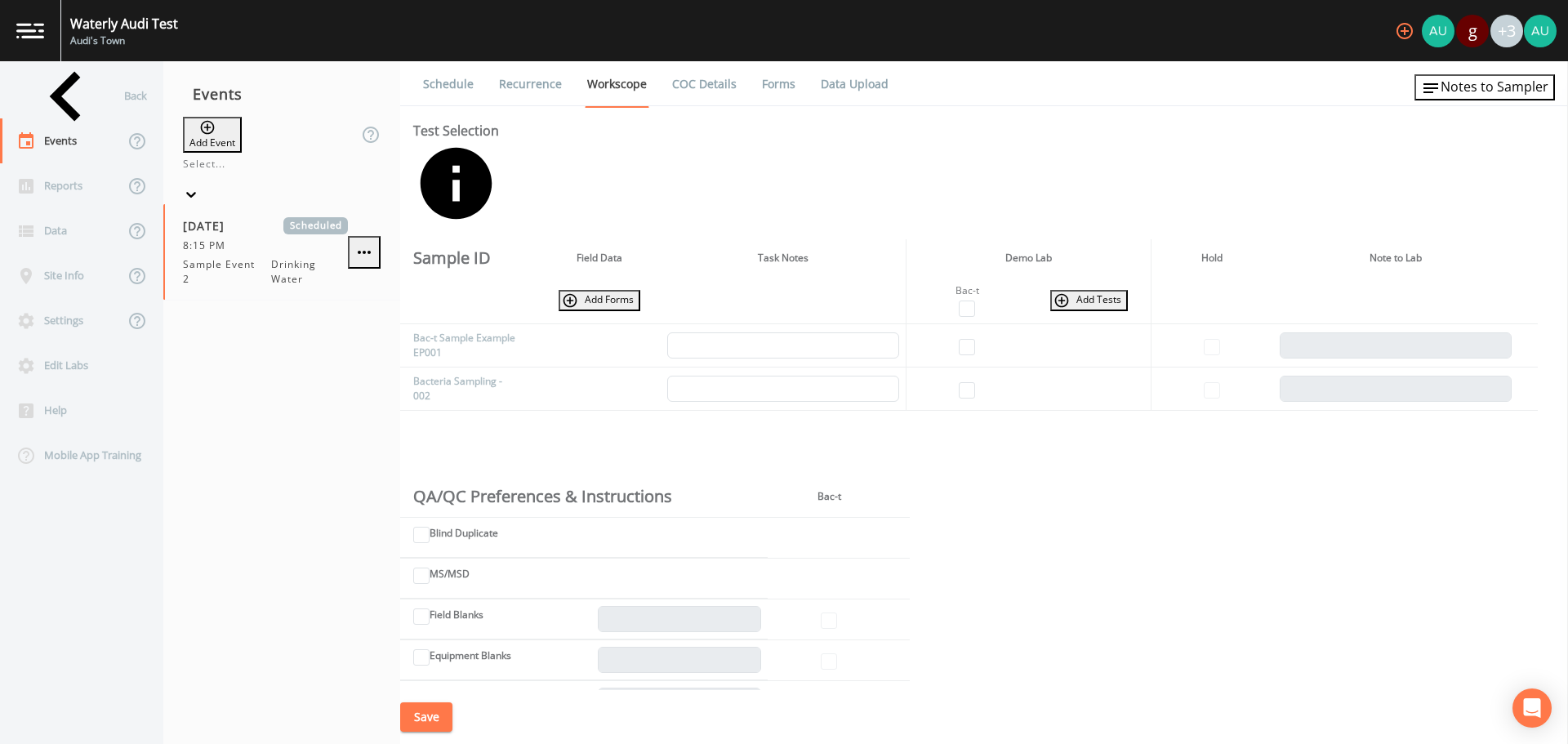
click at [433, 711] on button "Save" at bounding box center [426, 717] width 52 height 30
click at [1409, 29] on icon "button" at bounding box center [1405, 31] width 20 height 20
type input "a"
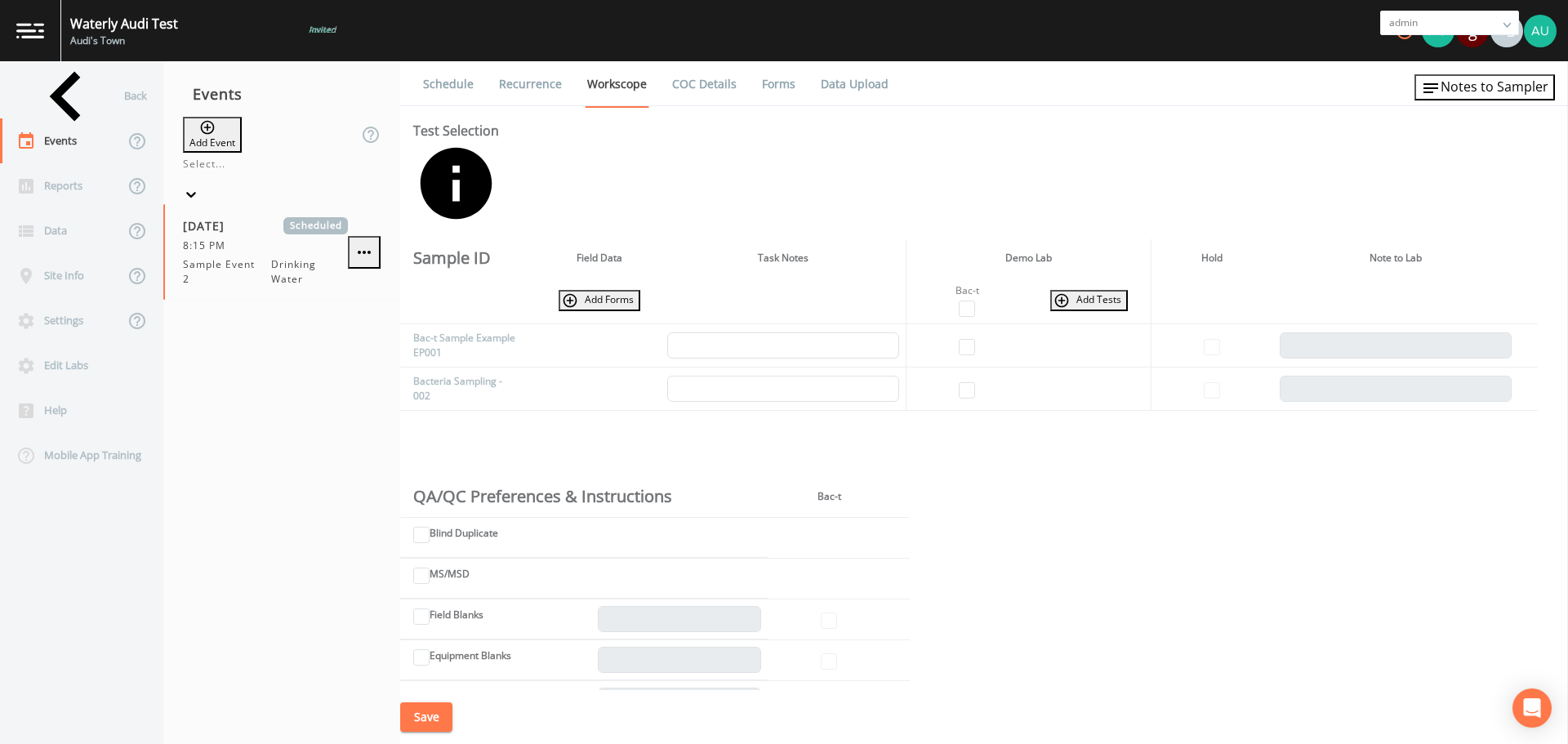
type input "adumler@waterly.com"
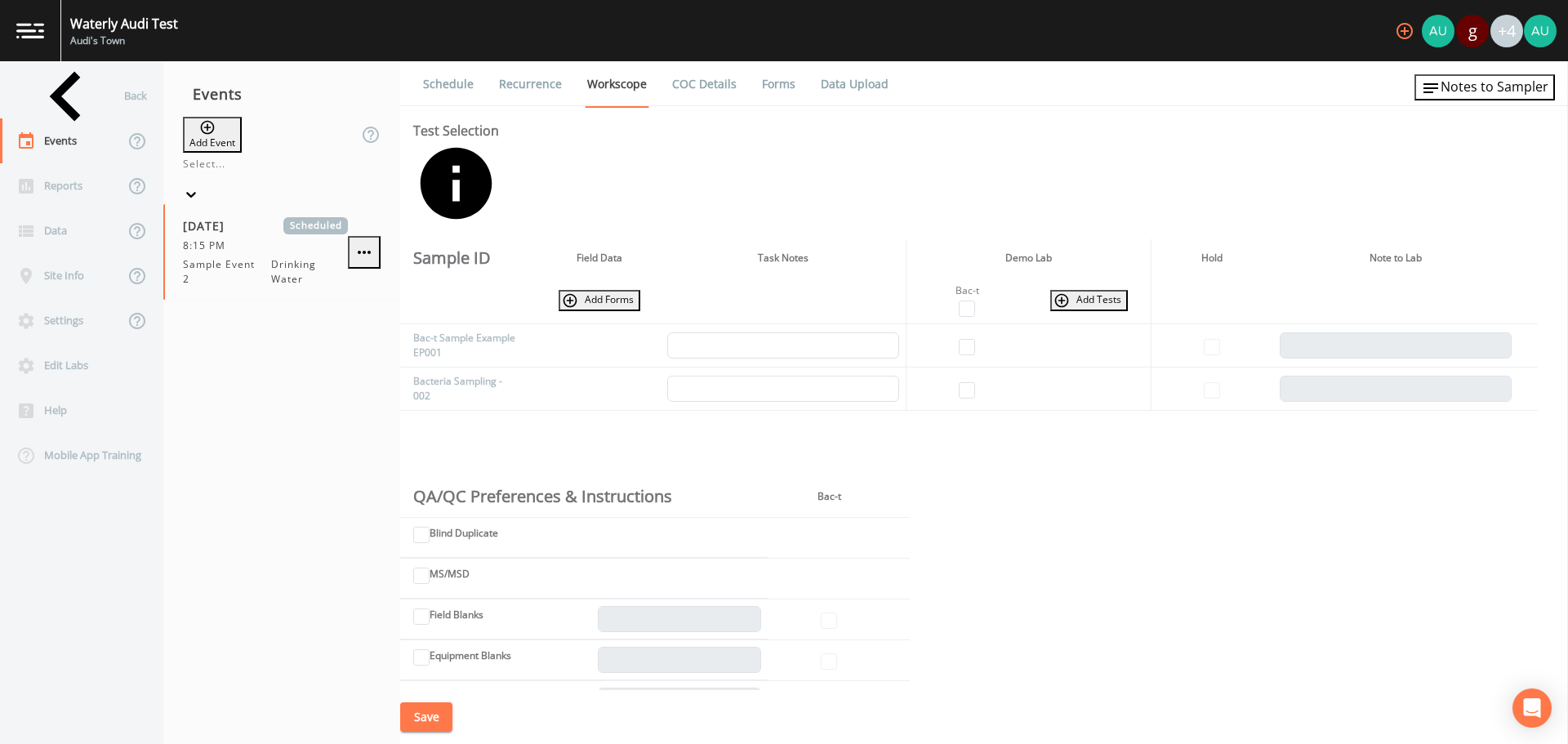
click at [1401, 30] on icon "button" at bounding box center [1405, 31] width 17 height 17
drag, startPoint x: 821, startPoint y: 562, endPoint x: 812, endPoint y: 561, distance: 9.1
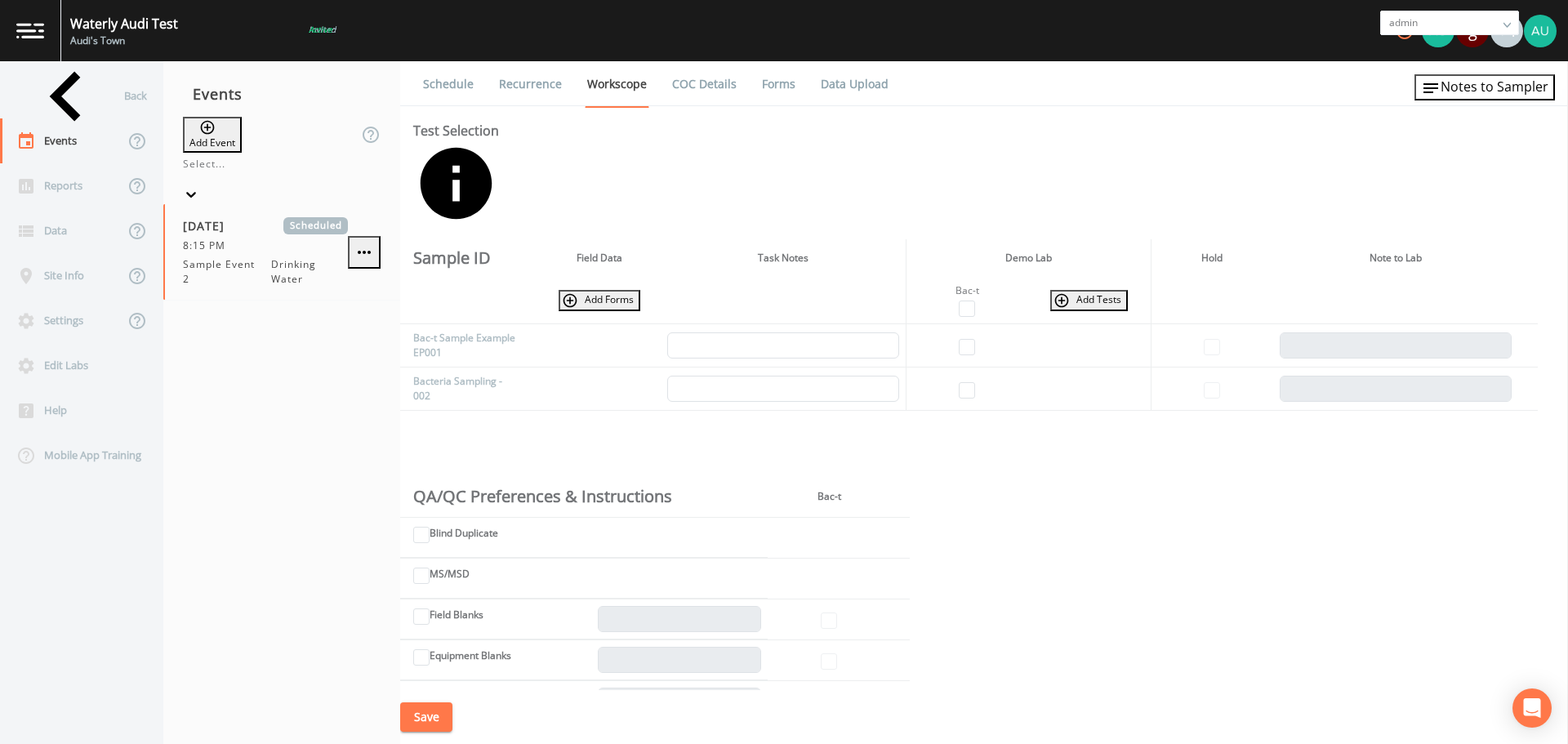
click at [421, 716] on button "Save" at bounding box center [426, 717] width 52 height 30
click at [56, 182] on div "Reports" at bounding box center [62, 186] width 124 height 45
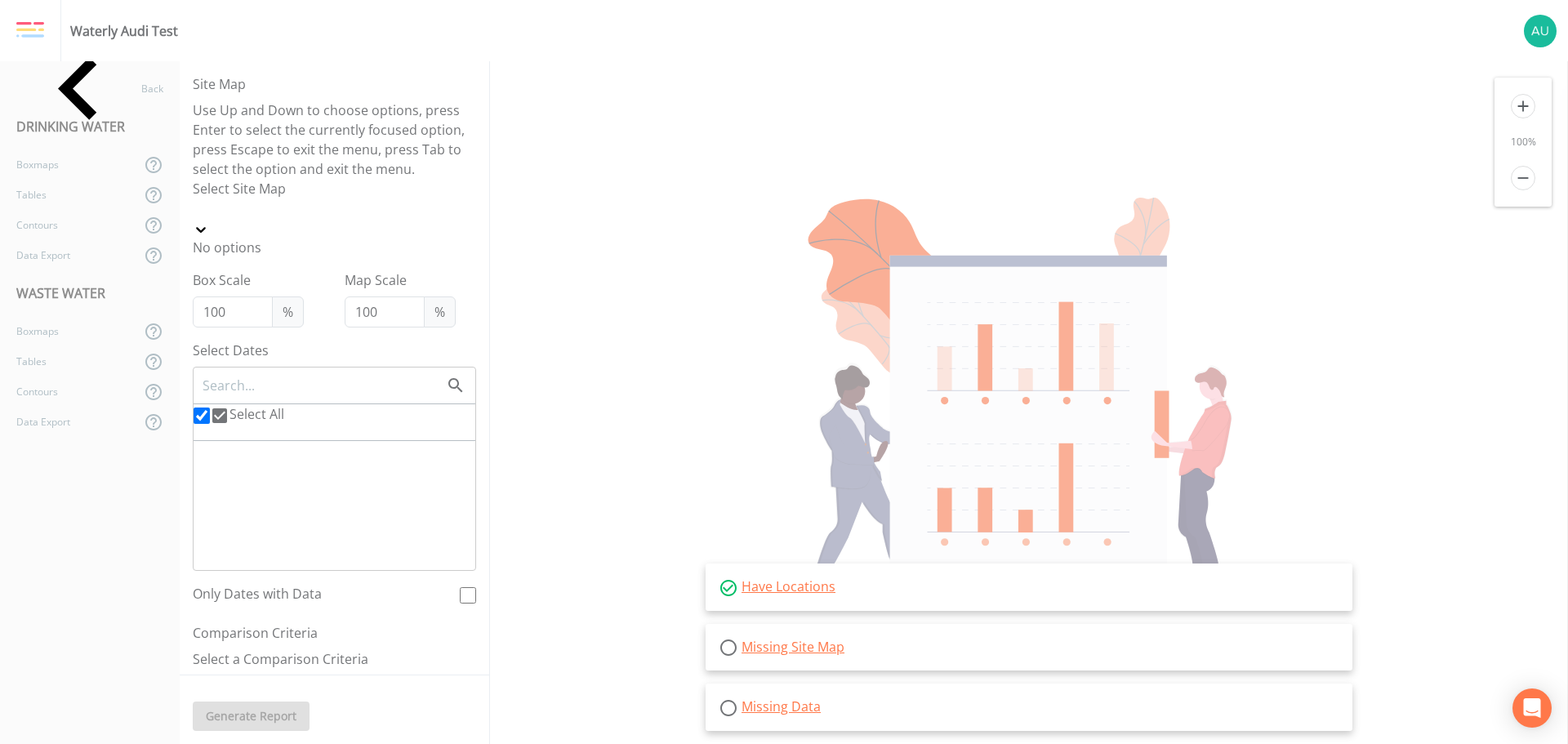
click at [209, 221] on icon at bounding box center [201, 229] width 17 height 17
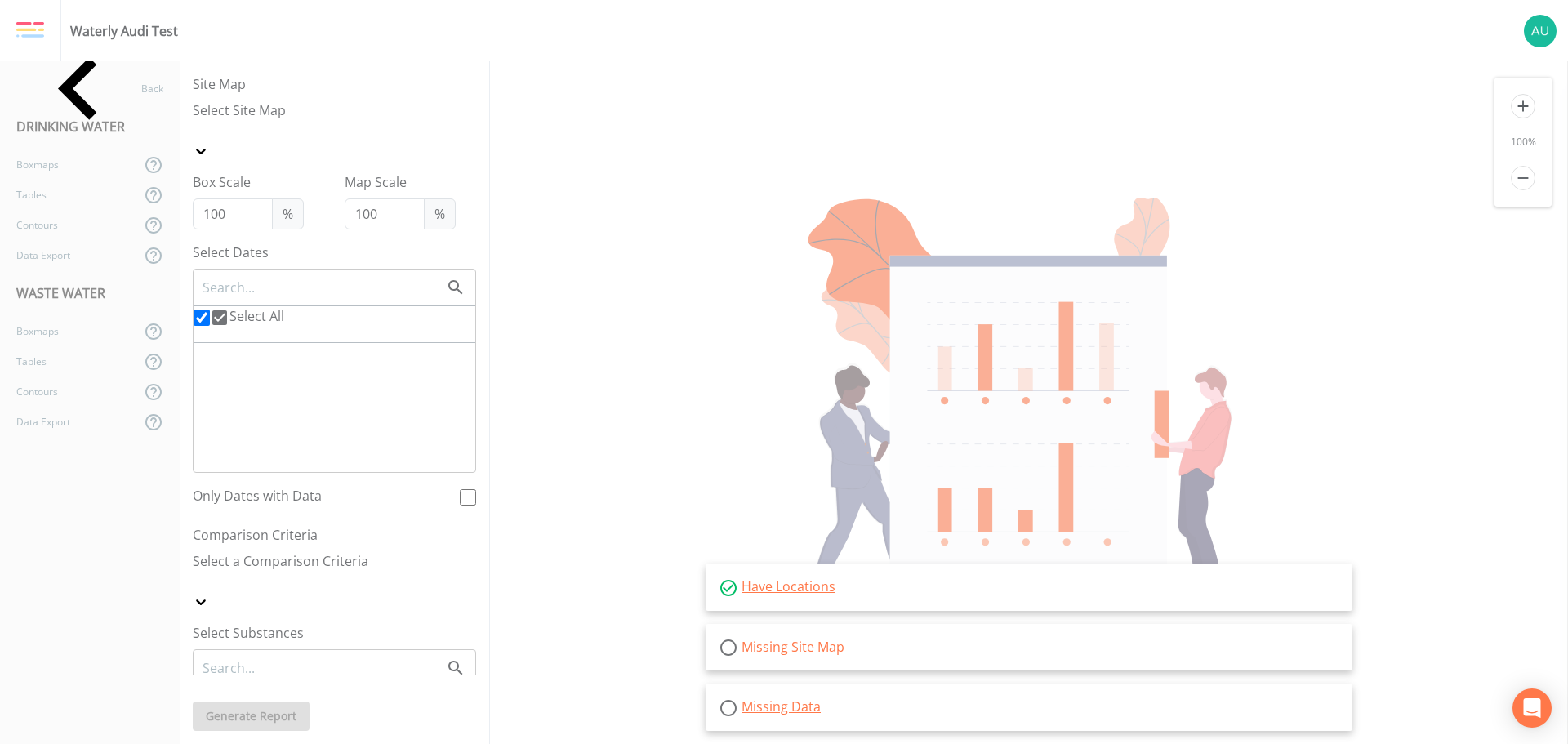
click at [730, 590] on icon at bounding box center [729, 588] width 20 height 20
click at [729, 710] on icon at bounding box center [729, 708] width 20 height 20
click at [52, 193] on div "Tables" at bounding box center [70, 195] width 141 height 30
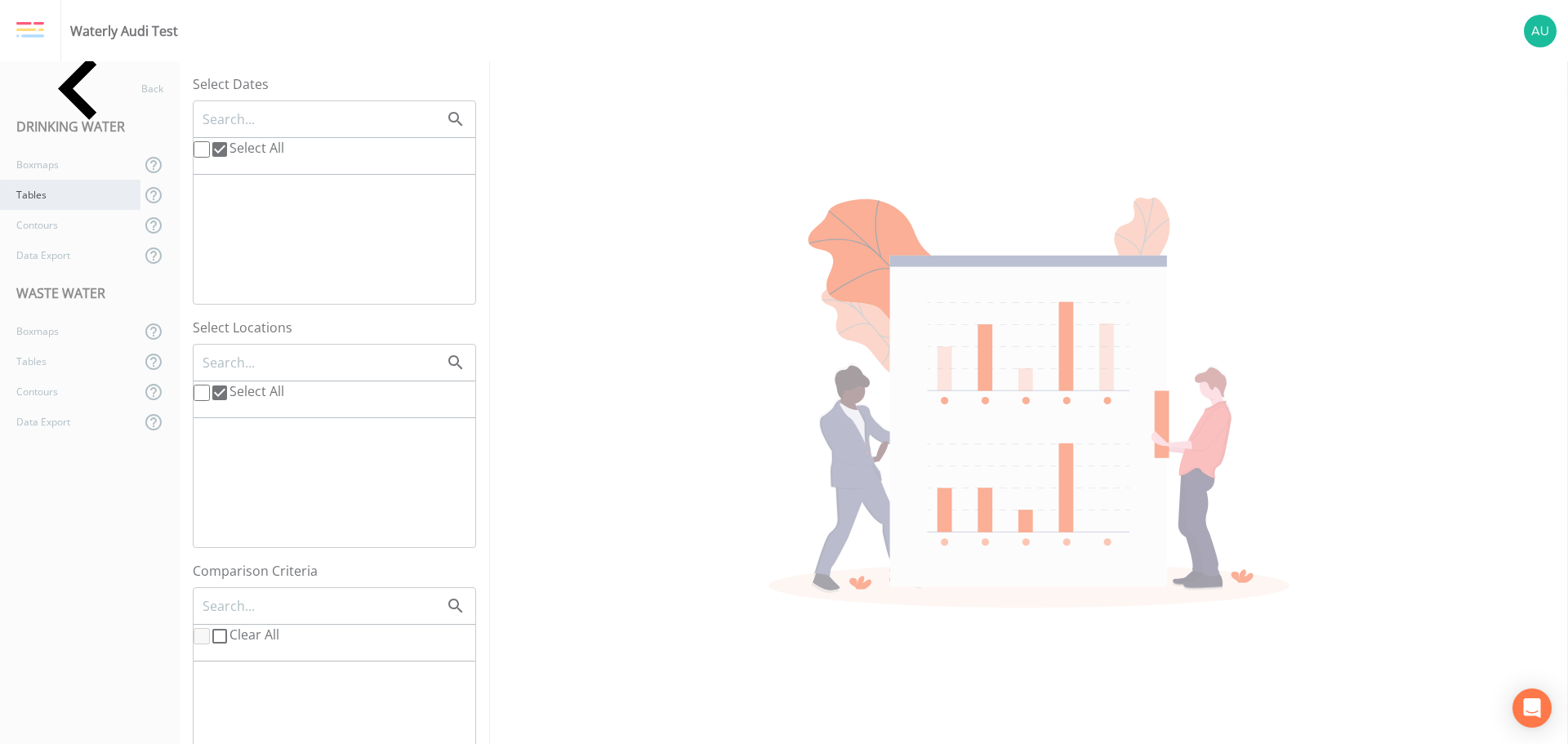
checkbox input "false"
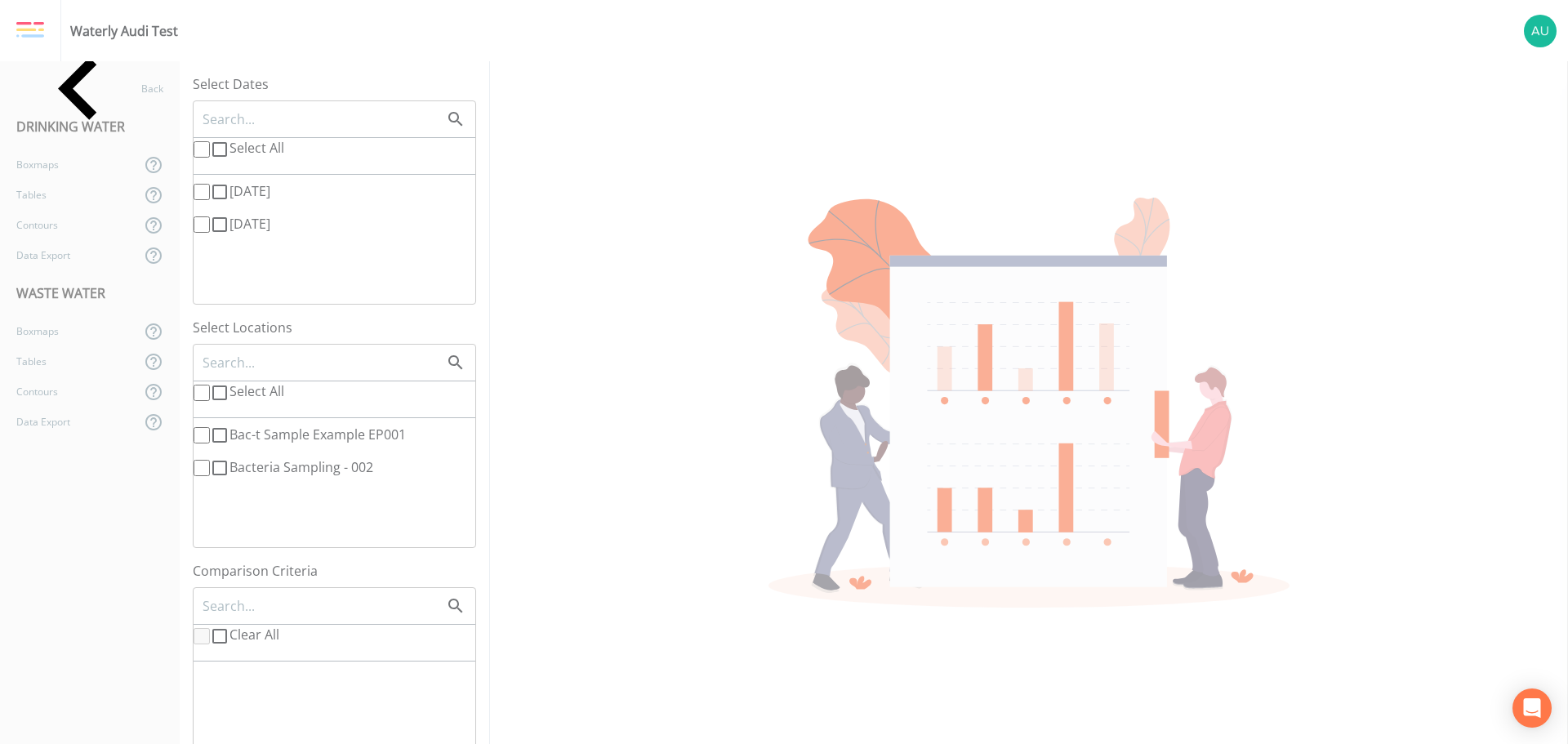
click at [205, 190] on input "10/07/2025" at bounding box center [202, 192] width 17 height 17
checkbox input "true"
click at [210, 225] on icon at bounding box center [220, 225] width 20 height 20
click at [207, 225] on input "10/03/2025" at bounding box center [202, 225] width 17 height 17
checkbox input "true"
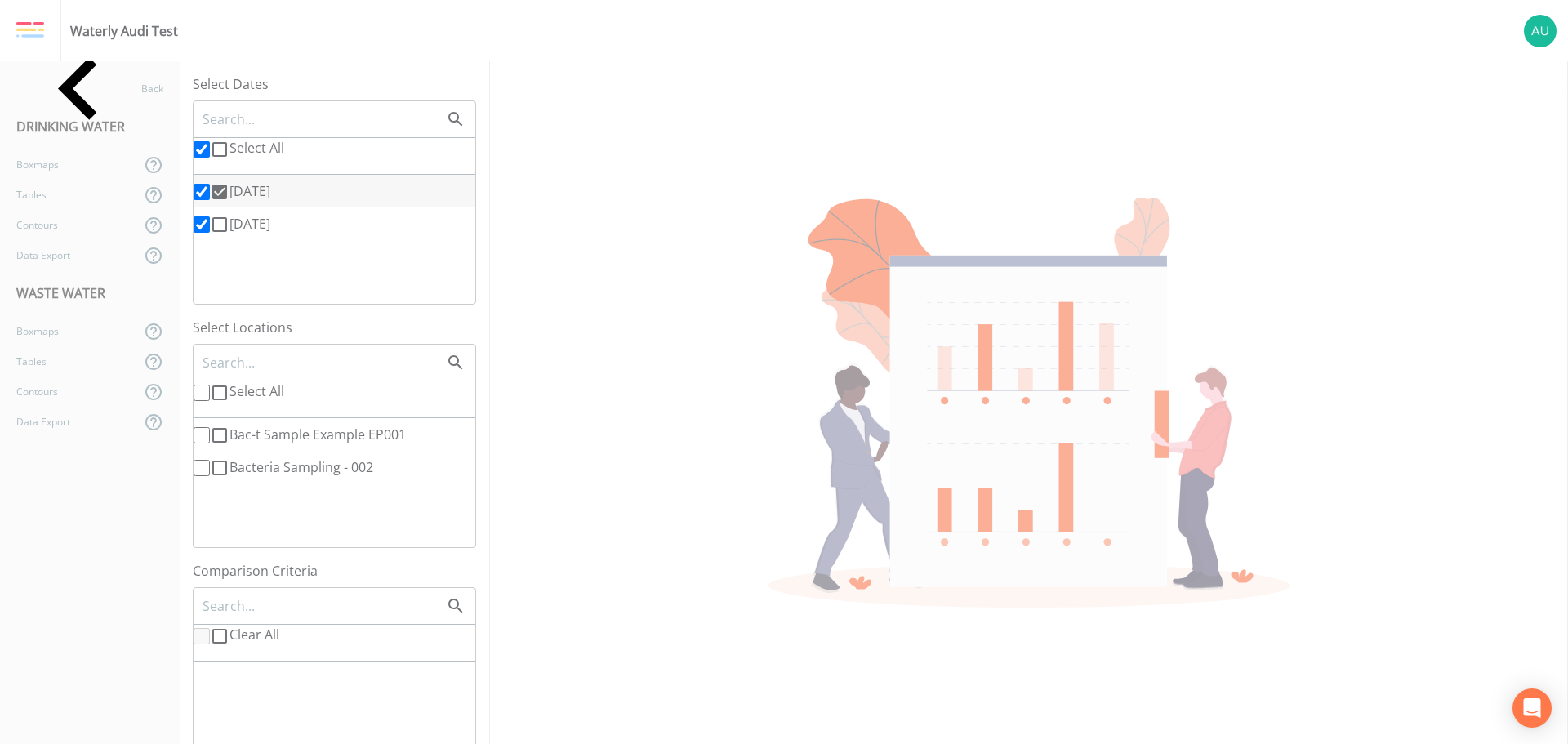
checkbox input "true"
drag, startPoint x: 210, startPoint y: 432, endPoint x: 211, endPoint y: 466, distance: 34.0
click at [210, 433] on icon at bounding box center [220, 436] width 20 height 20
click at [210, 433] on input "Bac-t Sample Example EP001" at bounding box center [202, 436] width 17 height 17
checkbox input "true"
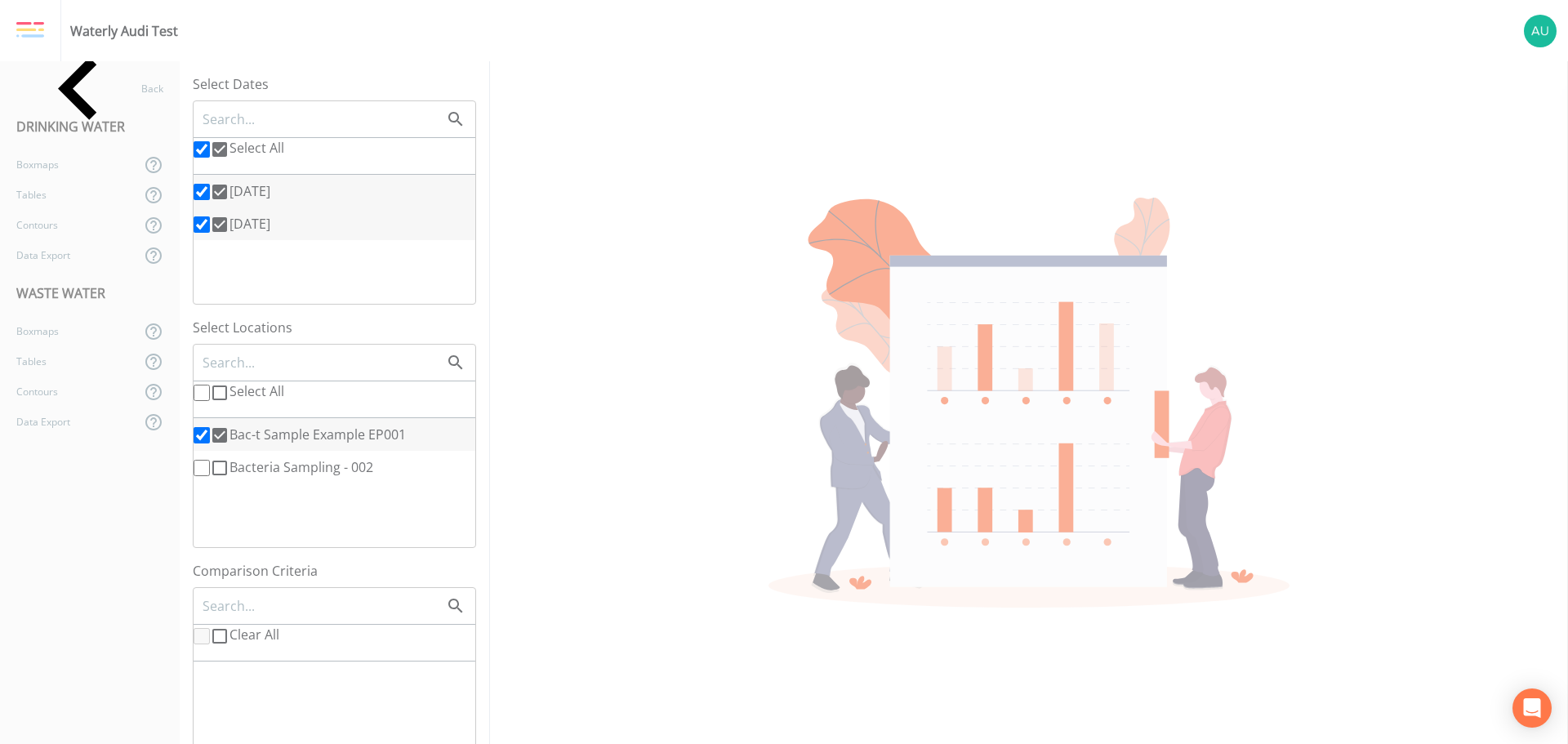
click at [212, 472] on icon at bounding box center [220, 468] width 20 height 20
click at [210, 472] on input "Bacteria Sampling - 002" at bounding box center [202, 468] width 17 height 17
checkbox input "true"
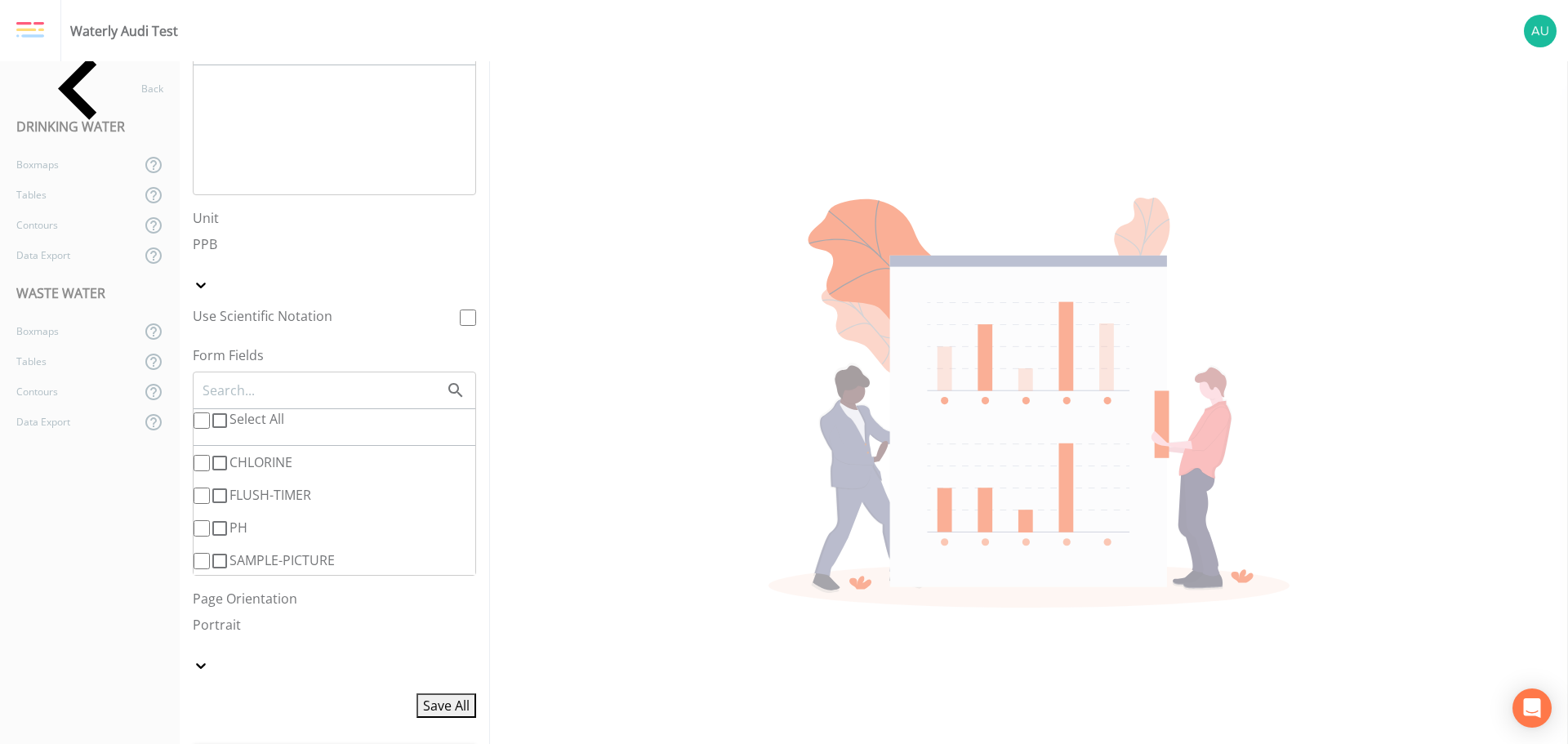
scroll to position [882, 0]
click at [210, 408] on icon at bounding box center [220, 418] width 20 height 20
click at [210, 410] on input "Select All" at bounding box center [202, 418] width 17 height 17
checkbox input "true"
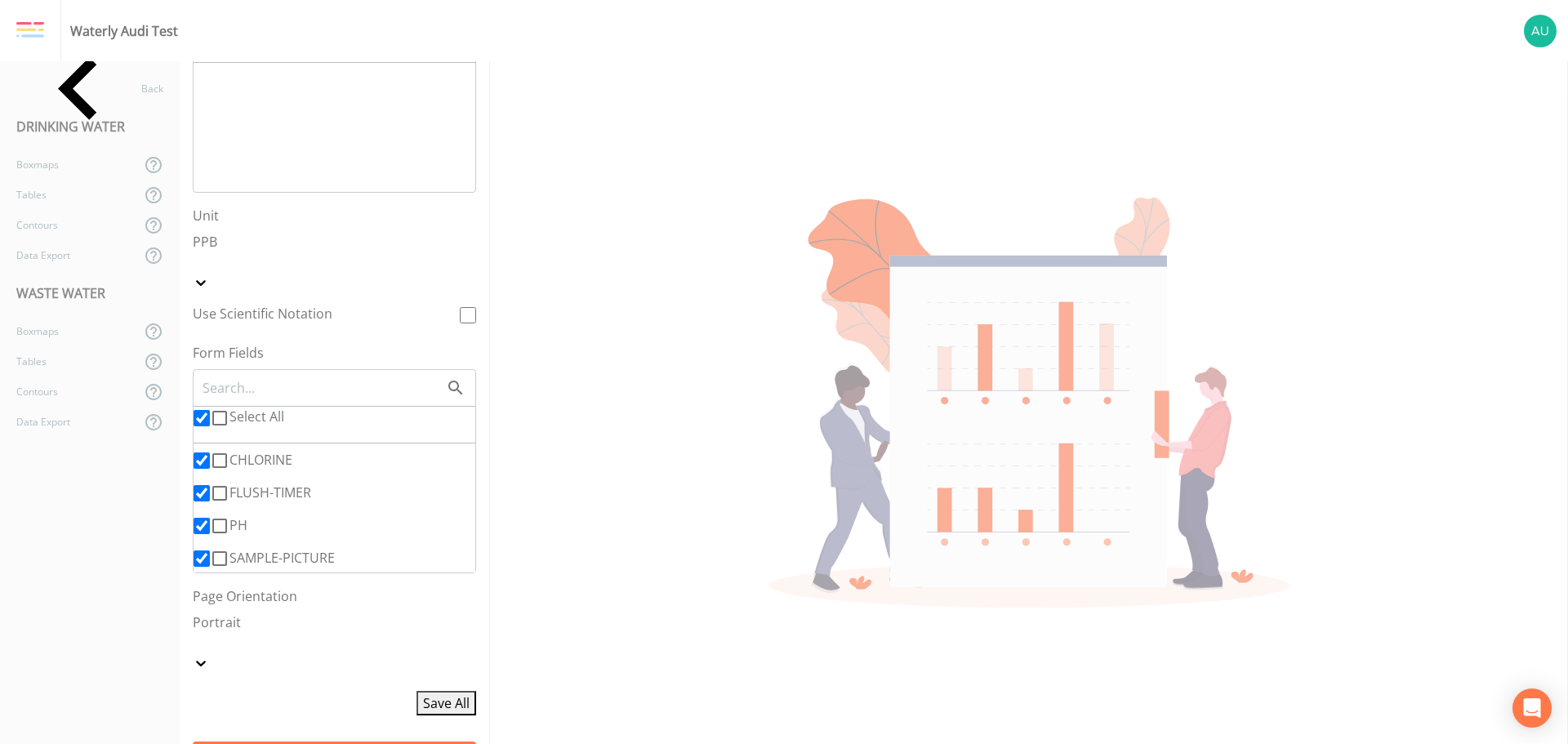
checkbox input "true"
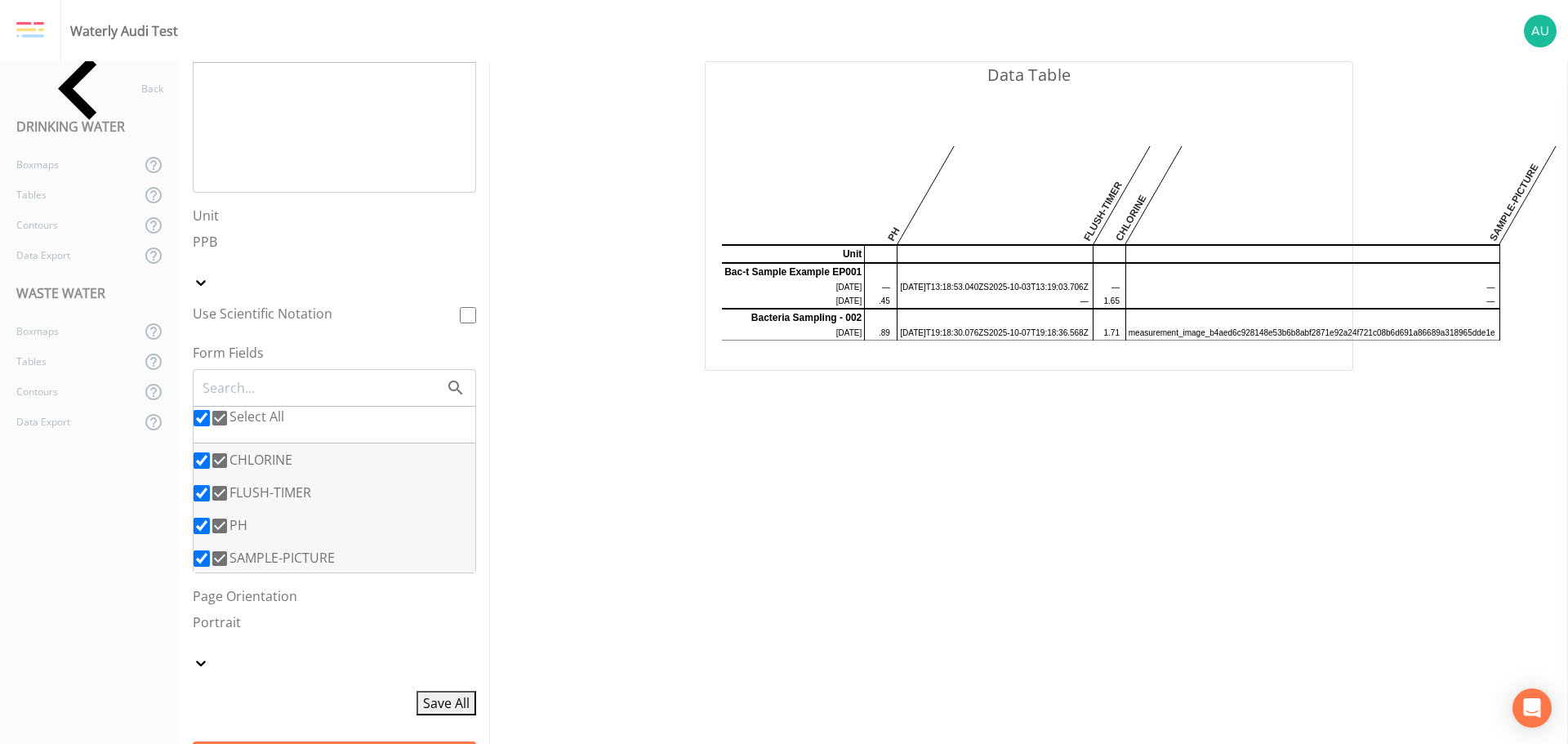
click at [324, 742] on button "Generate Report" at bounding box center [335, 756] width 283 height 30
click at [212, 551] on icon at bounding box center [220, 558] width 15 height 15
click at [210, 550] on input "SAMPLE-PICTURE" at bounding box center [202, 558] width 17 height 17
checkbox input "false"
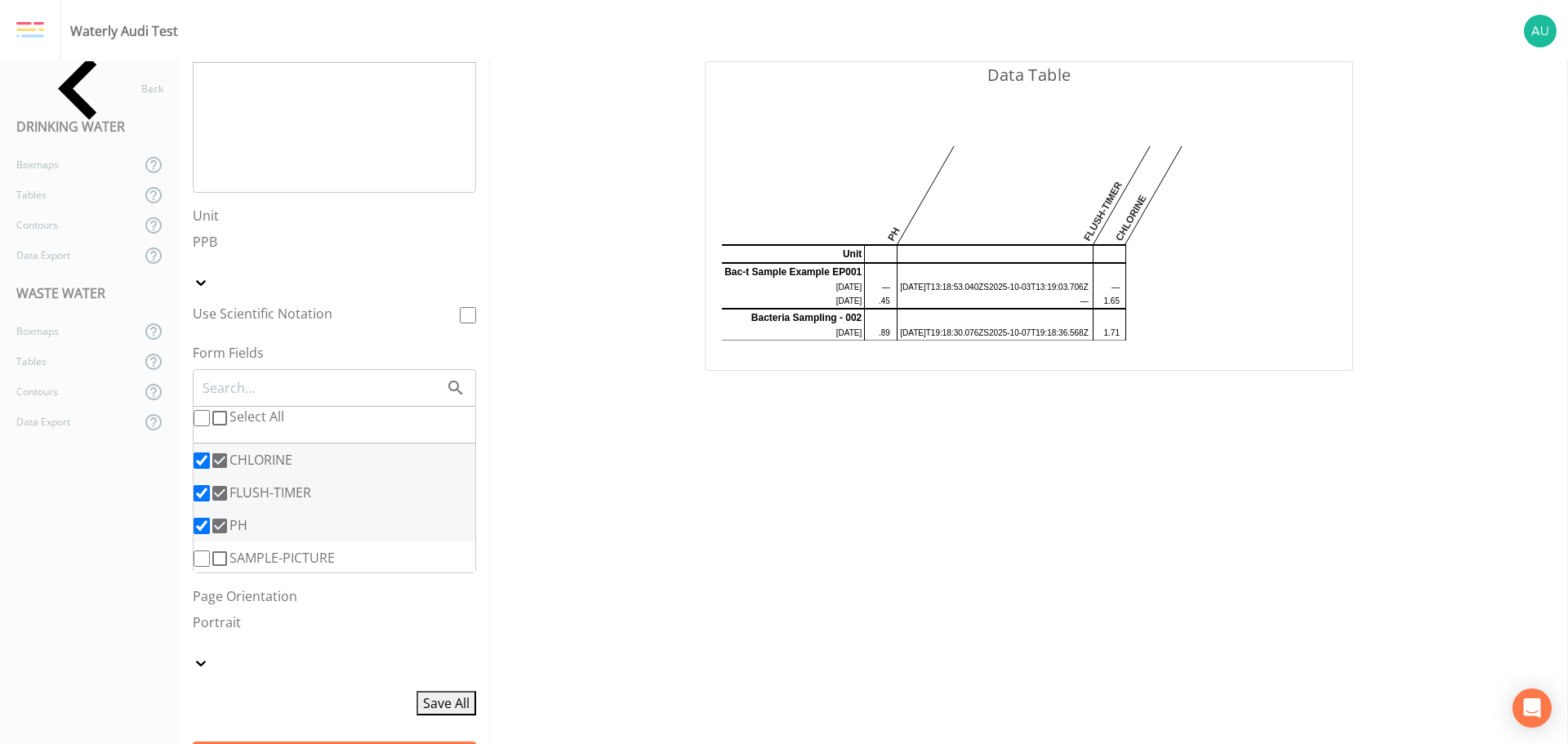
click at [213, 486] on icon at bounding box center [220, 494] width 15 height 15
click at [210, 486] on input "FLUSH-TIMER" at bounding box center [202, 494] width 17 height 17
checkbox input "false"
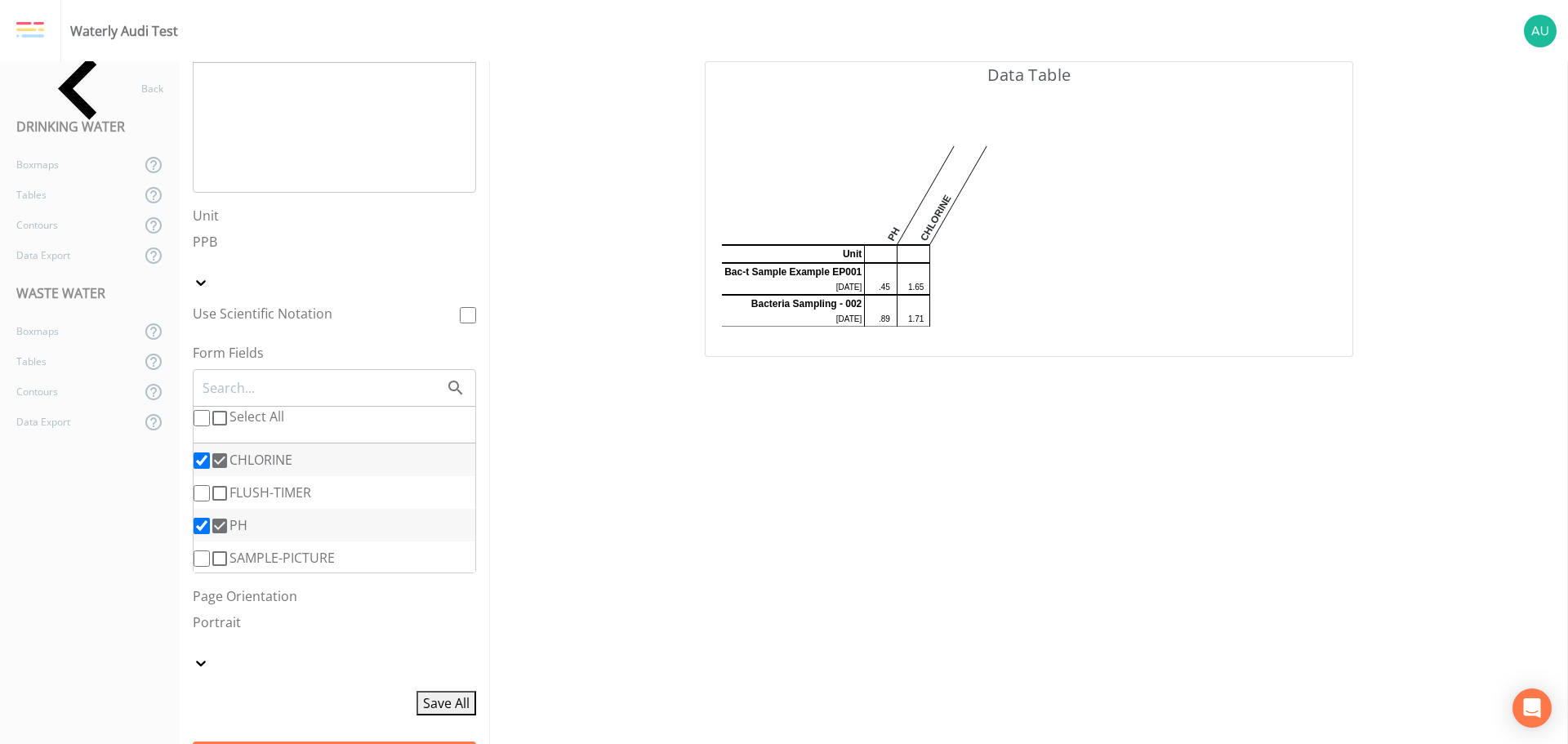
click at [41, 29] on img at bounding box center [31, 31] width 28 height 18
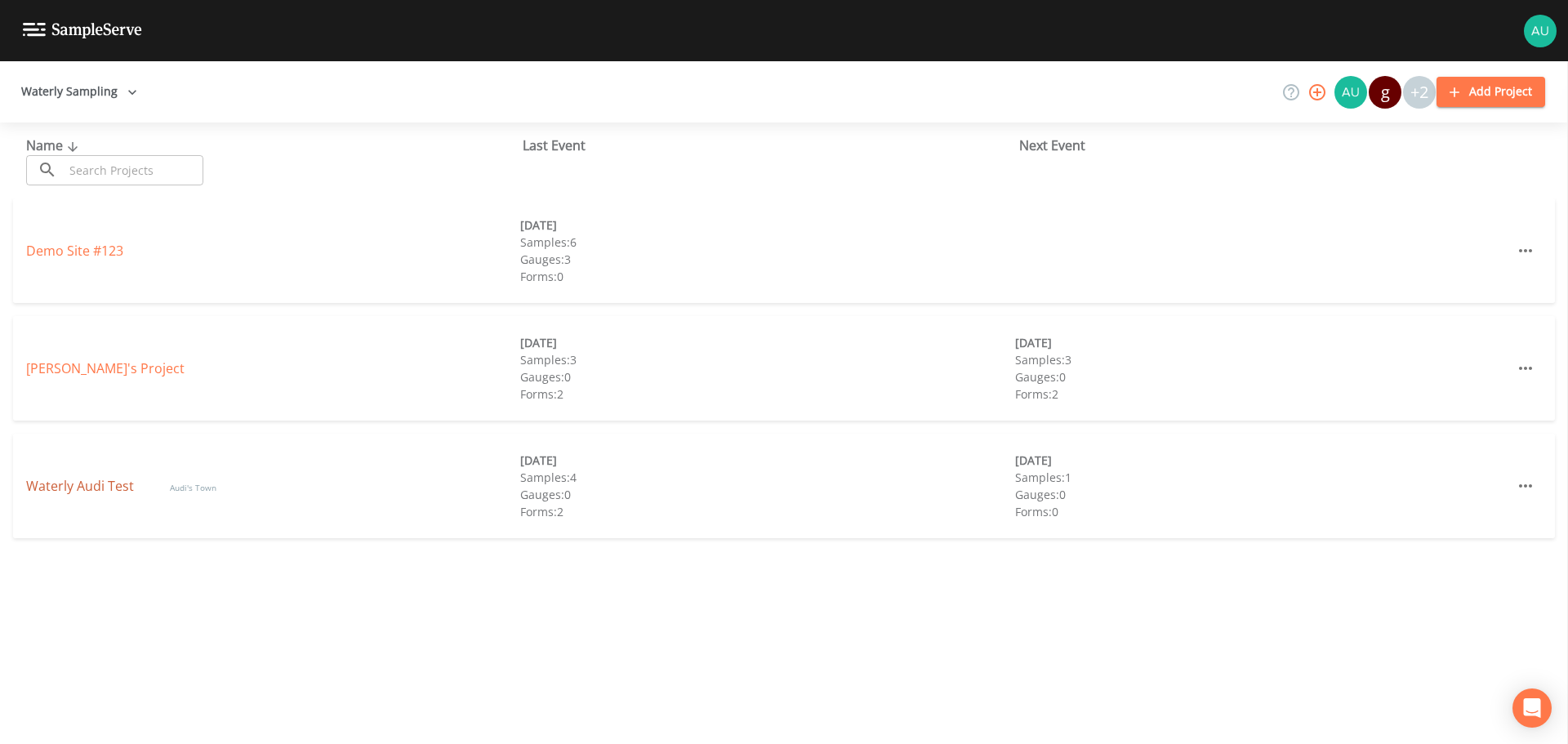
click at [63, 484] on link "Waterly Audi Test" at bounding box center [82, 486] width 111 height 18
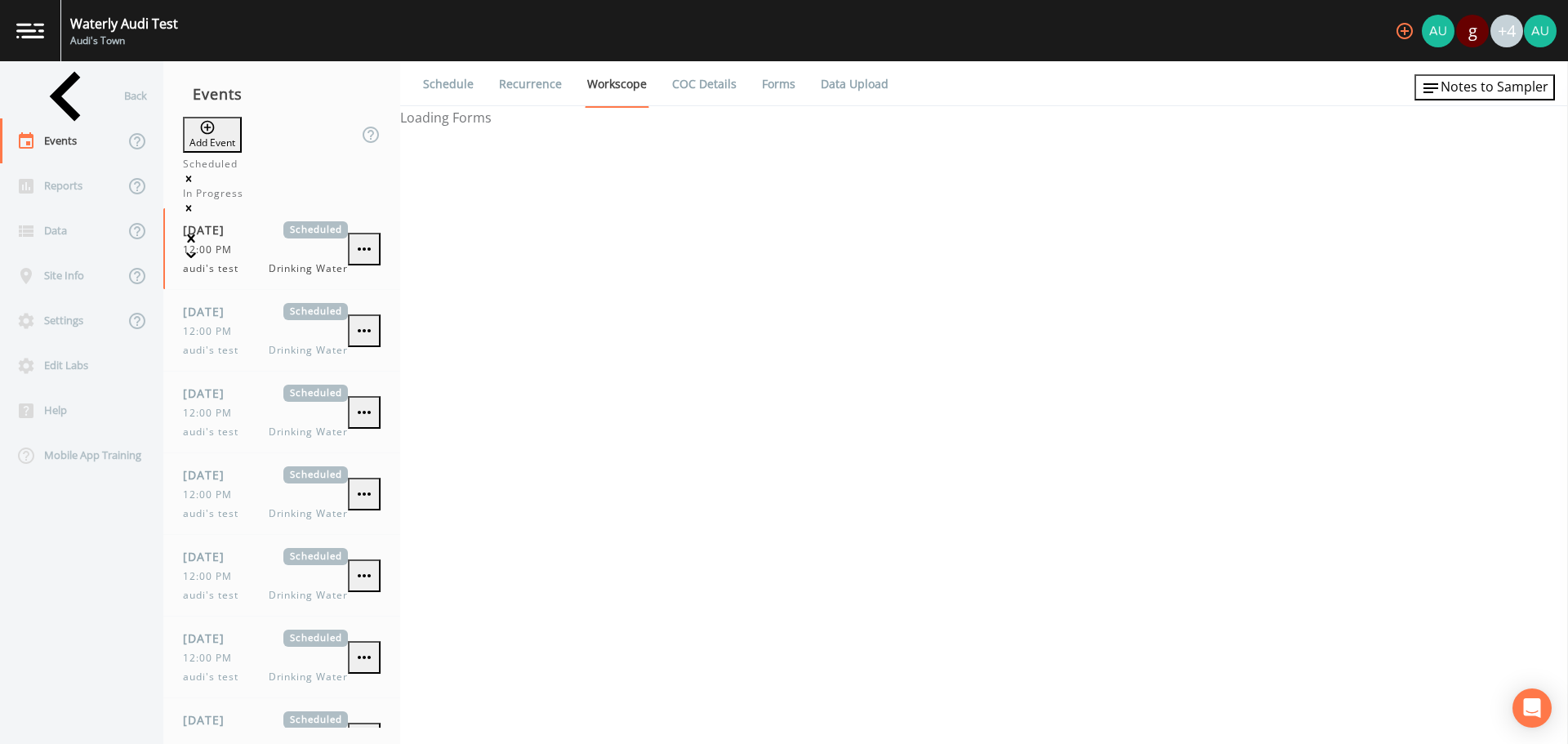
select select "f698df6d-f261-434a-94c6-20551a70a602"
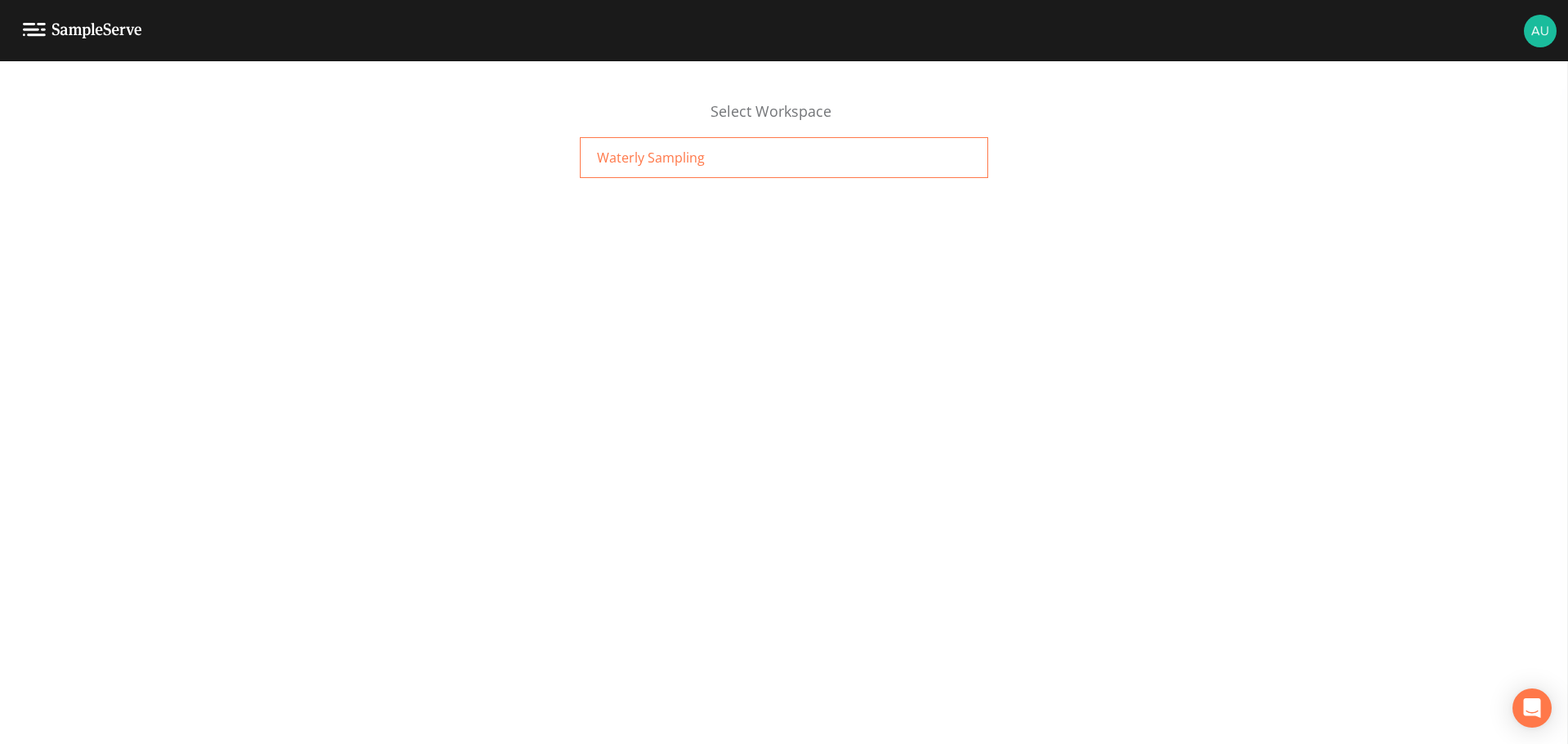
click at [657, 172] on div "Waterly Sampling" at bounding box center [784, 157] width 408 height 41
